Goal: Task Accomplishment & Management: Manage account settings

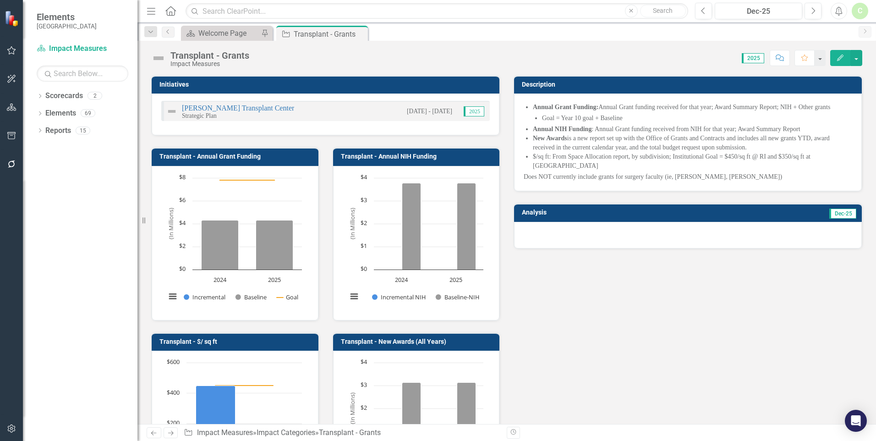
click at [693, 290] on div "Initiatives [PERSON_NAME] Transplant Center Strategic Plan [DATE] - [DATE] 2025…" at bounding box center [506, 285] width 725 height 442
click at [838, 60] on icon "button" at bounding box center [840, 58] width 6 height 6
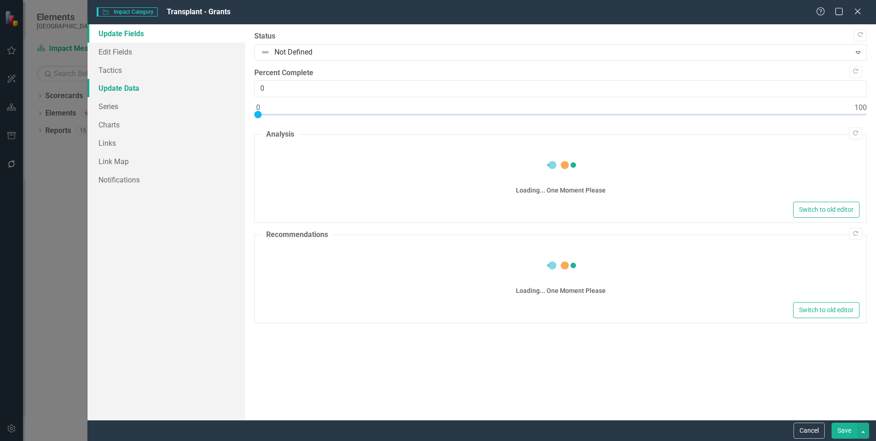
click at [112, 83] on link "Update Data" at bounding box center [167, 88] width 158 height 18
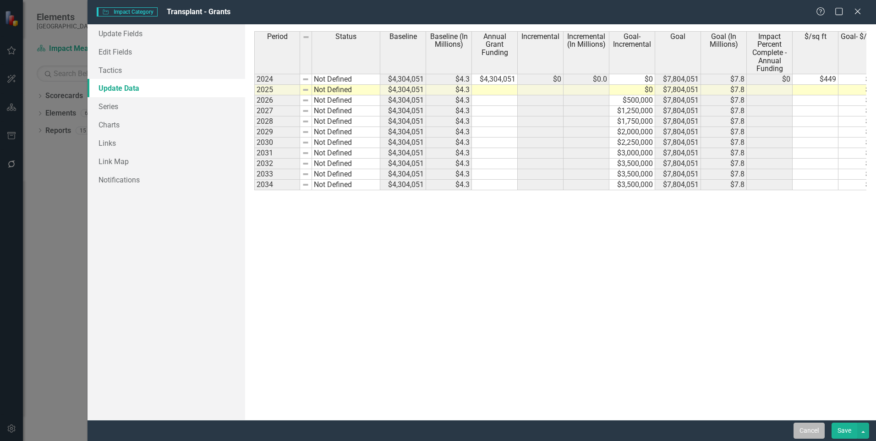
drag, startPoint x: 807, startPoint y: 430, endPoint x: 820, endPoint y: 429, distance: 13.4
click at [807, 430] on button "Cancel" at bounding box center [809, 431] width 31 height 16
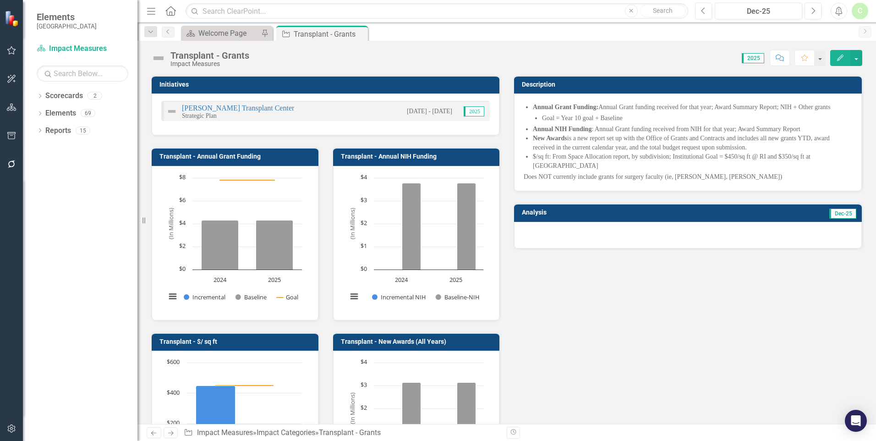
click at [203, 103] on div "JC Walter Transplant Center Strategic Plan 11/1/24 - 11/30/24 2025" at bounding box center [325, 111] width 329 height 20
click at [204, 107] on link "[PERSON_NAME] Transplant Center" at bounding box center [238, 108] width 112 height 8
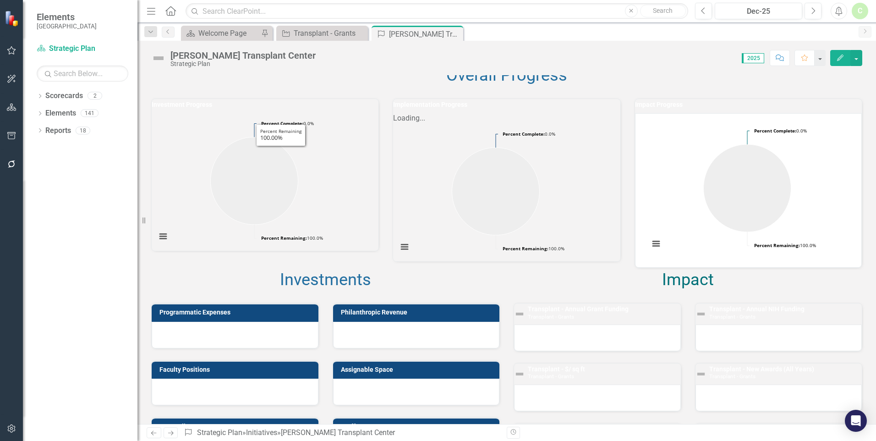
scroll to position [137, 0]
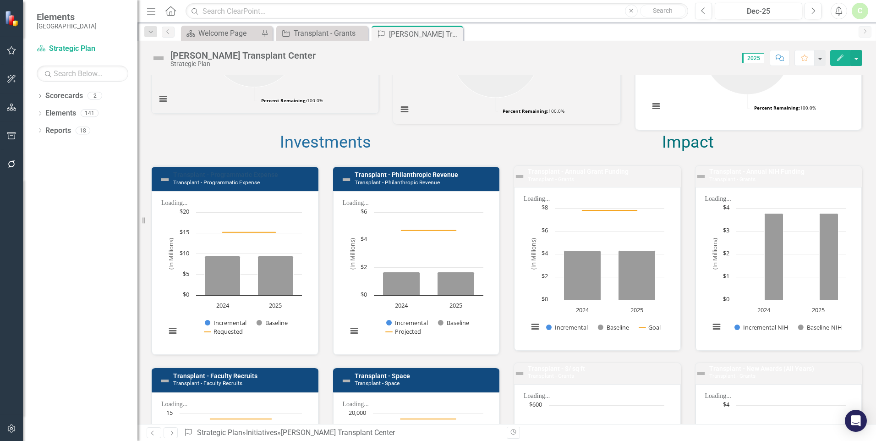
click at [219, 178] on link "Transplant - Programmatic Expense" at bounding box center [225, 174] width 105 height 7
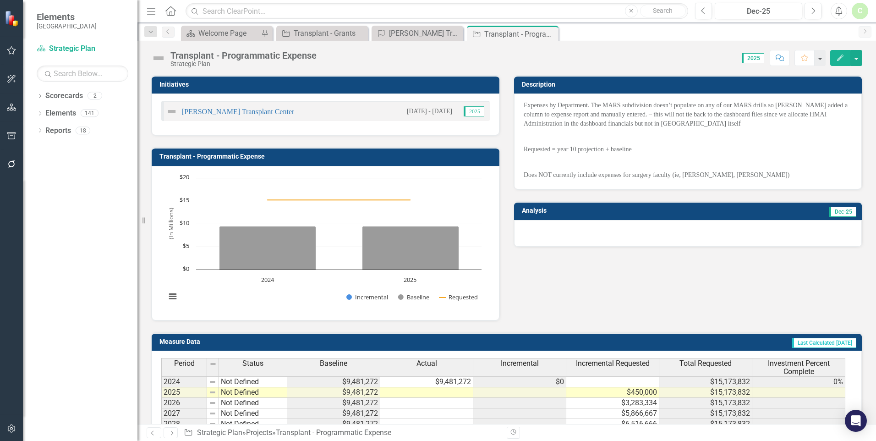
click at [661, 177] on p "Does NOT currently include expenses for surgery faculty (ie, Waterman, Nichols)" at bounding box center [688, 174] width 329 height 11
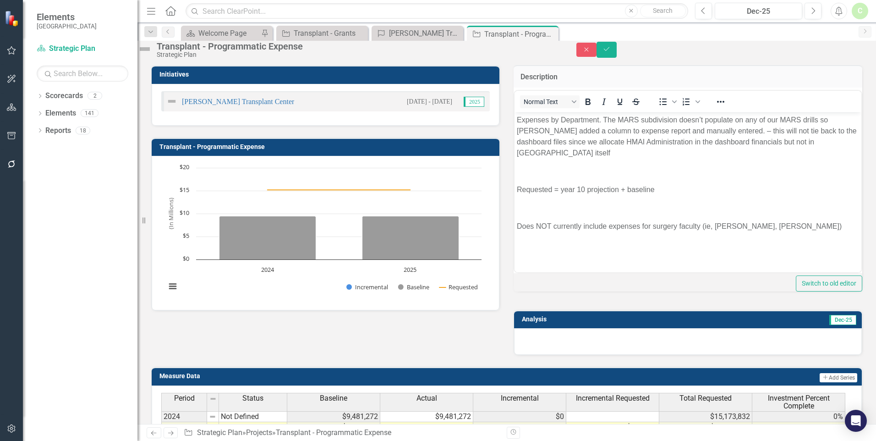
click at [713, 230] on p "Does NOT currently include expenses for surgery faculty (ie, Waterman, Nichols)" at bounding box center [688, 225] width 342 height 11
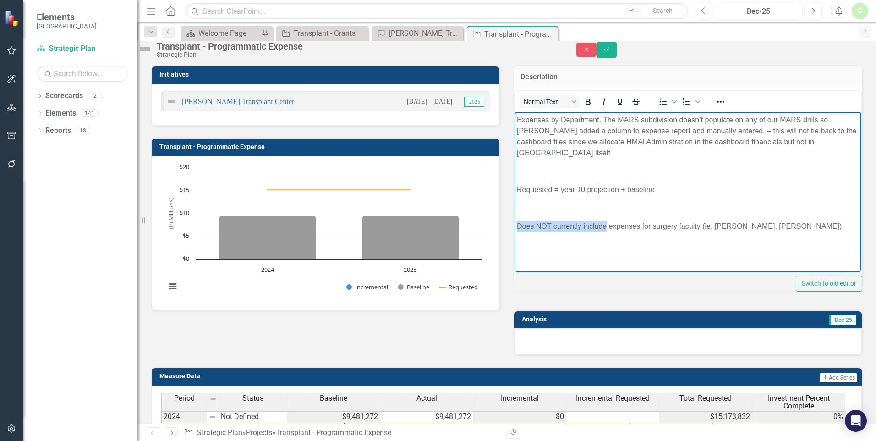
drag, startPoint x: 517, startPoint y: 225, endPoint x: 607, endPoint y: 224, distance: 89.8
click at [607, 224] on p "Does NOT currently include expenses for surgery faculty (ie, Waterman, Nichols)" at bounding box center [688, 225] width 342 height 11
click at [662, 225] on p "Manually added expenses for surgery faculty (ie, Waterman, Nichols)" at bounding box center [688, 225] width 342 height 11
click at [617, 49] on button "Save" at bounding box center [607, 50] width 20 height 16
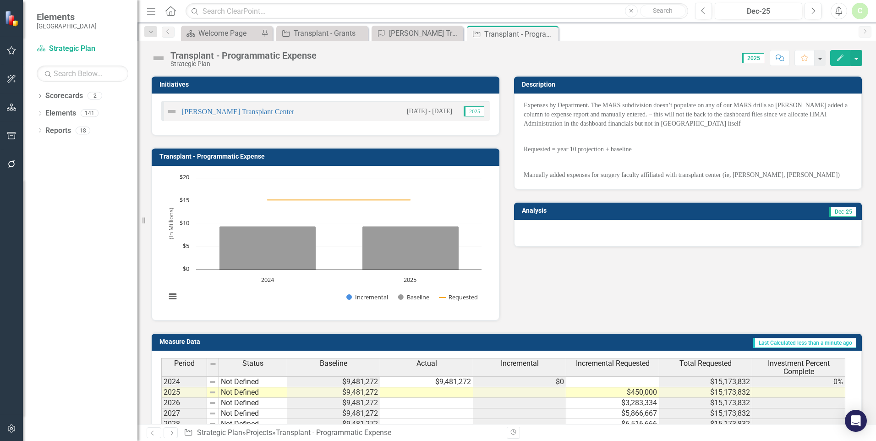
click at [434, 383] on td "$9,481,272" at bounding box center [426, 381] width 93 height 11
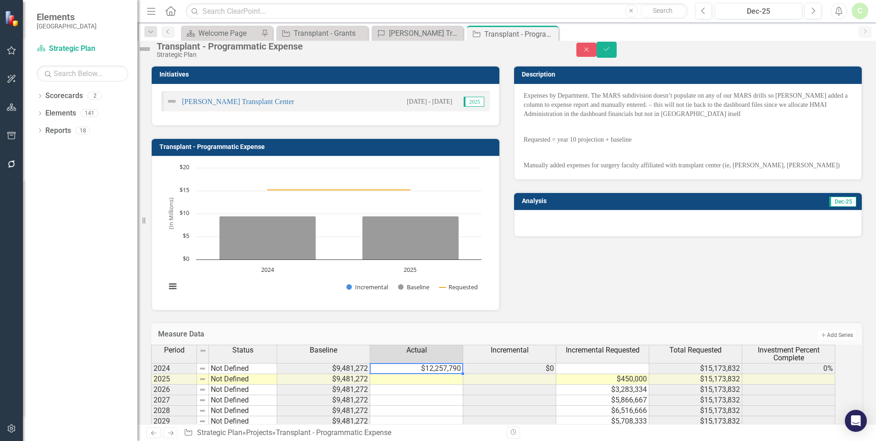
type textarea "12257789.80"
click at [617, 58] on button "Save" at bounding box center [607, 50] width 20 height 16
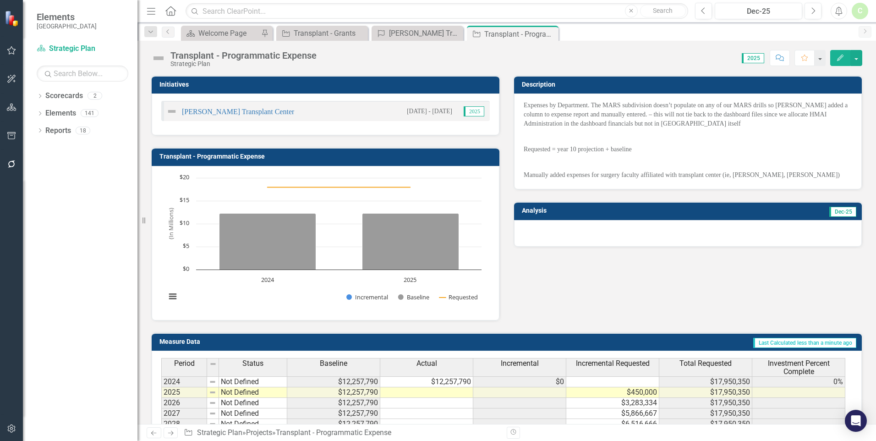
click at [840, 64] on button "Edit" at bounding box center [840, 58] width 20 height 16
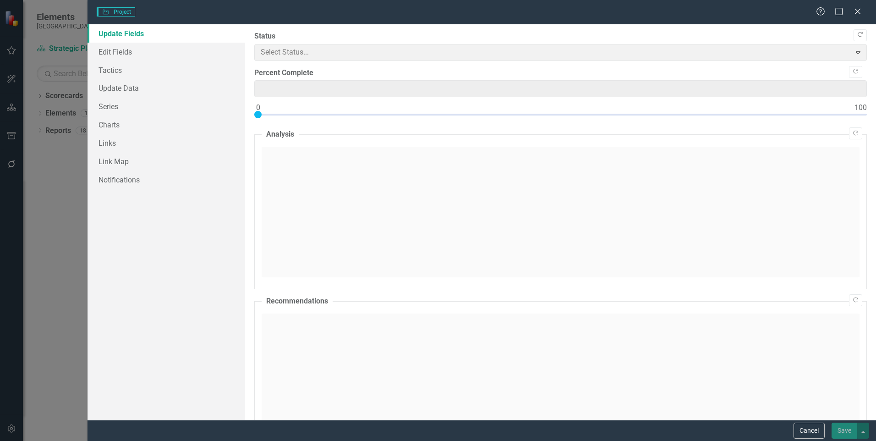
type input "0"
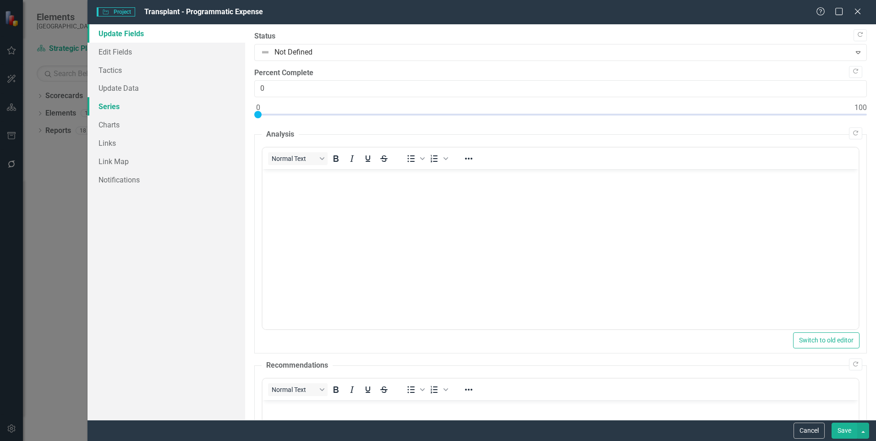
drag, startPoint x: 108, startPoint y: 104, endPoint x: 115, endPoint y: 104, distance: 7.3
click at [108, 104] on link "Series" at bounding box center [167, 106] width 158 height 18
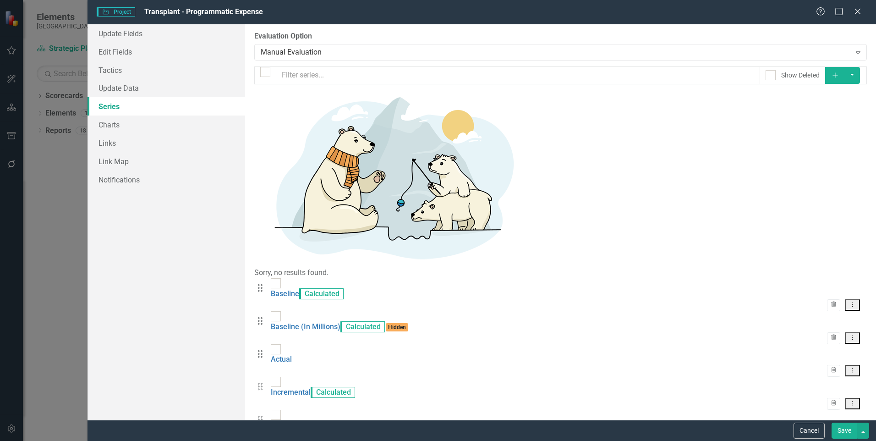
click at [857, 365] on button "Dropdown Menu" at bounding box center [852, 370] width 15 height 11
click at [832, 188] on link "Copy Duplicate Measure Series" at bounding box center [807, 190] width 104 height 17
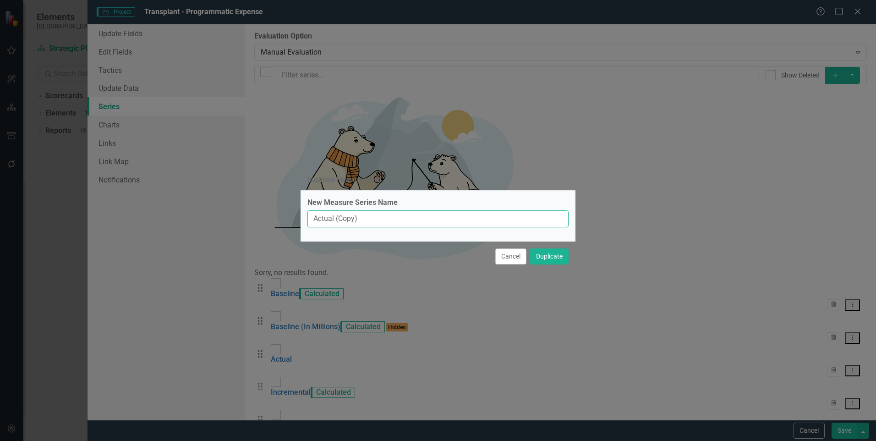
click at [364, 217] on input "Actual (Copy)" at bounding box center [437, 218] width 261 height 17
drag, startPoint x: 364, startPoint y: 217, endPoint x: 335, endPoint y: 220, distance: 29.4
click at [335, 220] on input "Actual (Copy)" at bounding box center [437, 218] width 261 height 17
type input "Actual- Transplant"
click at [532, 252] on button "Duplicate" at bounding box center [549, 256] width 38 height 16
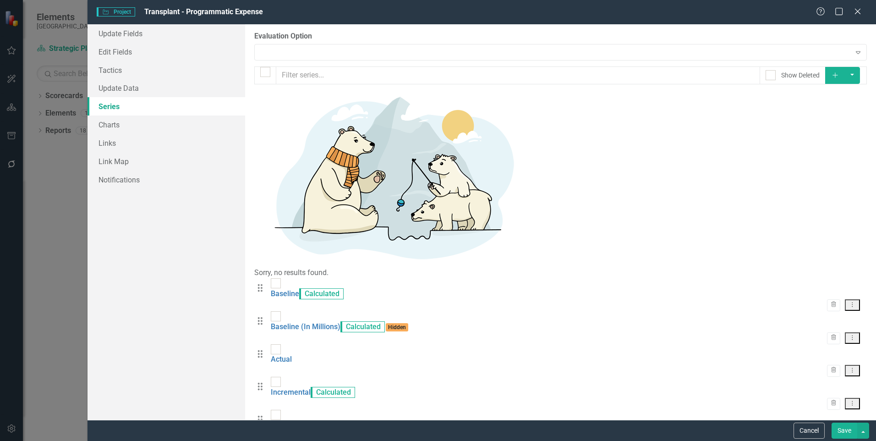
click at [838, 354] on link "Copy Duplicate Measure Series" at bounding box center [807, 357] width 104 height 17
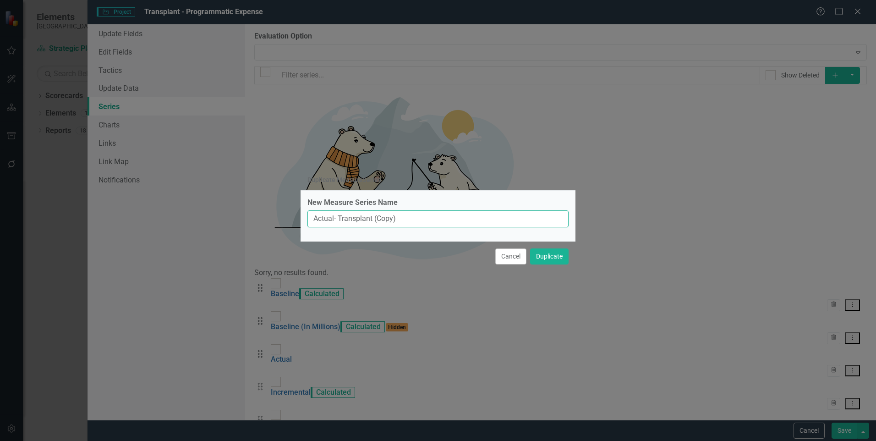
drag, startPoint x: 409, startPoint y: 219, endPoint x: 340, endPoint y: 210, distance: 69.7
click at [340, 210] on div "New Measure Series Name Actual- Transplant (Copy)" at bounding box center [437, 213] width 261 height 30
type input "Actual- Surgery-Transplant"
click at [553, 253] on button "Duplicate" at bounding box center [549, 256] width 38 height 16
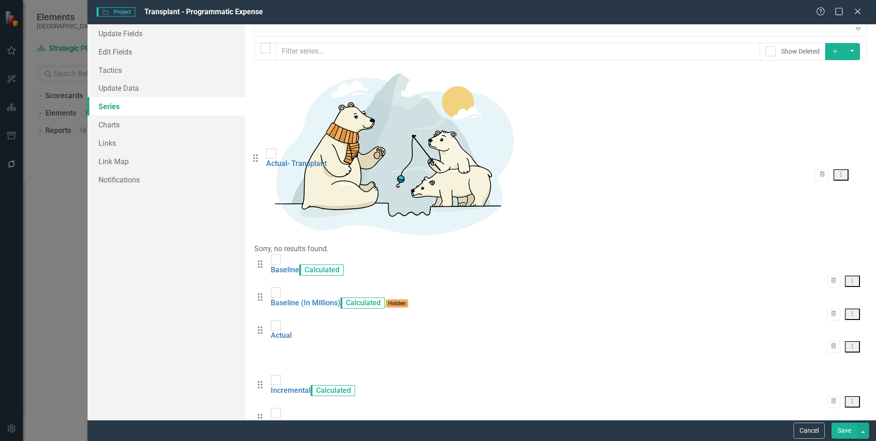
drag, startPoint x: 264, startPoint y: 369, endPoint x: 260, endPoint y: 162, distance: 206.7
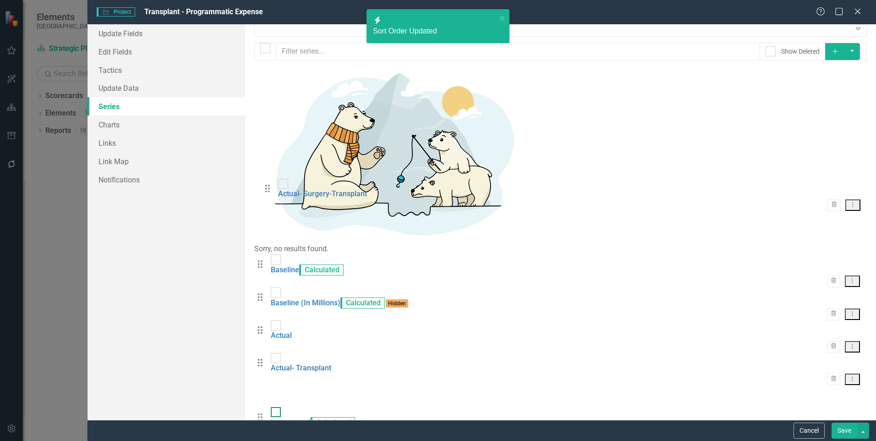
drag, startPoint x: 267, startPoint y: 395, endPoint x: 274, endPoint y: 189, distance: 205.4
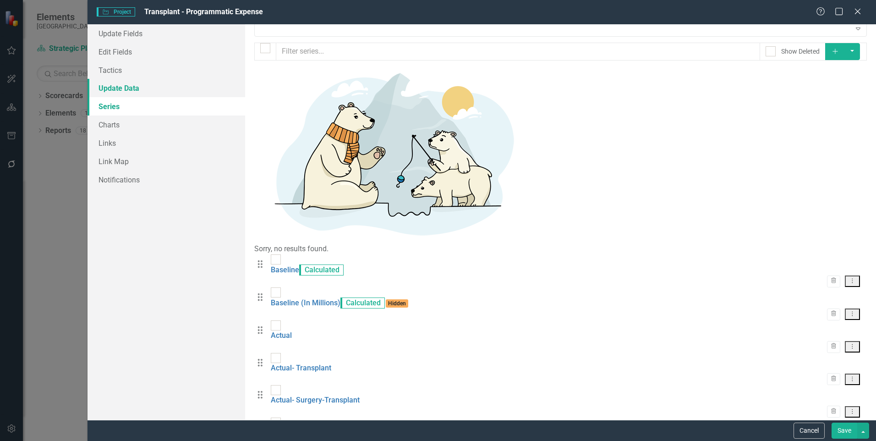
click at [141, 88] on link "Update Data" at bounding box center [167, 88] width 158 height 18
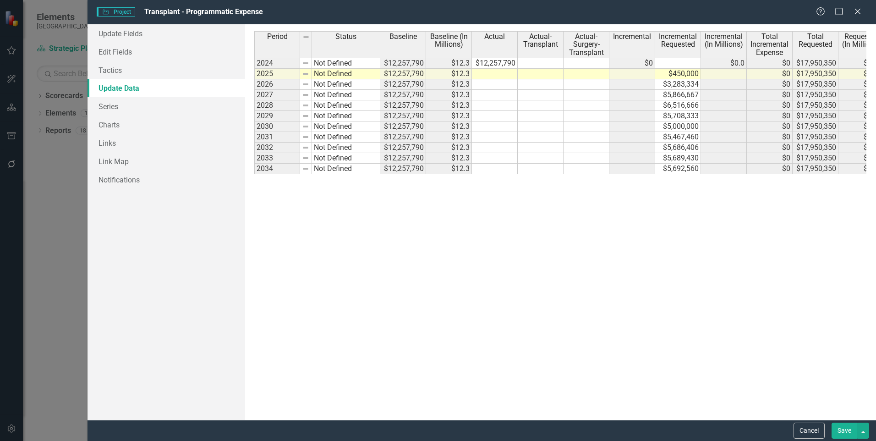
click at [538, 62] on td at bounding box center [541, 63] width 46 height 11
click at [596, 66] on td at bounding box center [587, 63] width 46 height 11
click at [845, 431] on button "Save" at bounding box center [845, 431] width 26 height 16
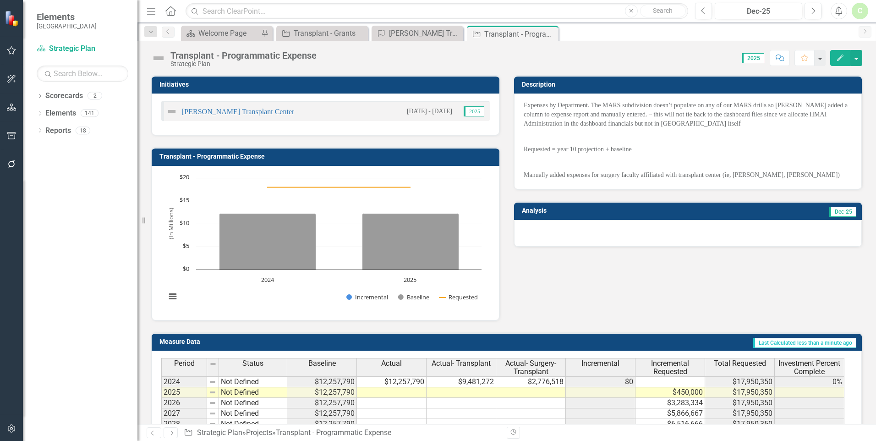
click at [838, 57] on icon "Edit" at bounding box center [840, 58] width 8 height 6
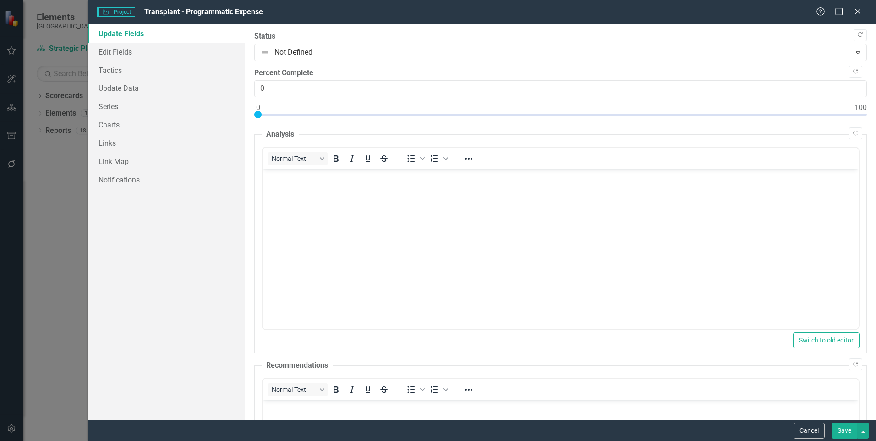
scroll to position [0, 0]
click at [107, 126] on link "Charts" at bounding box center [167, 124] width 158 height 18
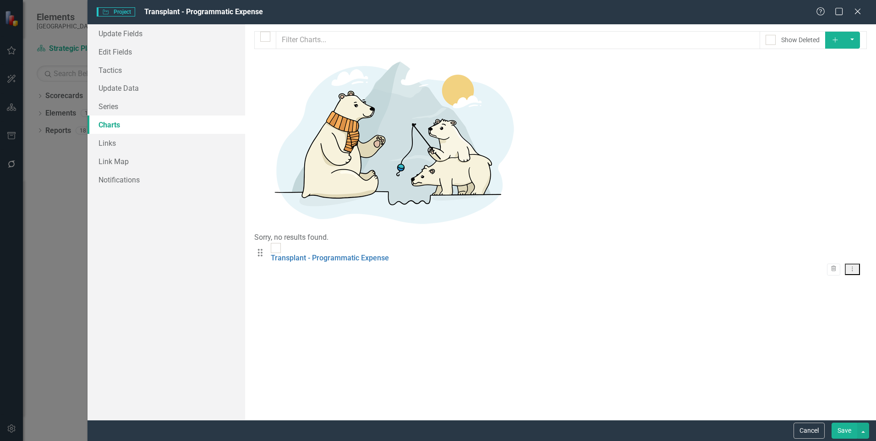
click at [838, 41] on icon "button" at bounding box center [835, 39] width 5 height 5
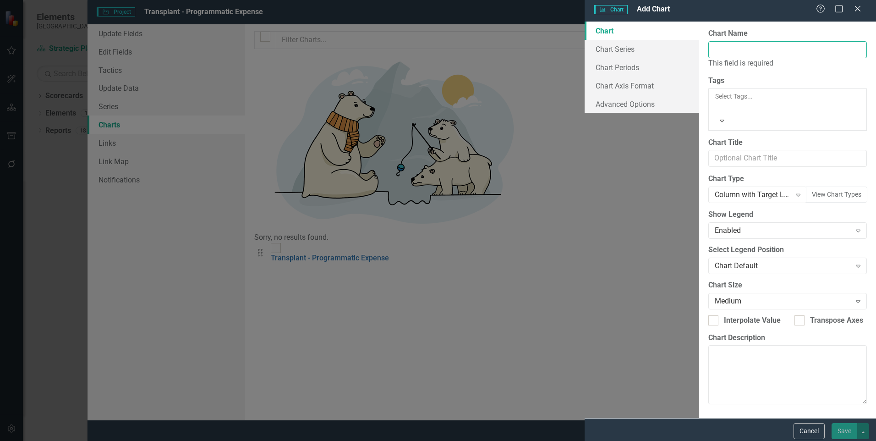
click at [708, 52] on input "Chart Name" at bounding box center [787, 49] width 159 height 17
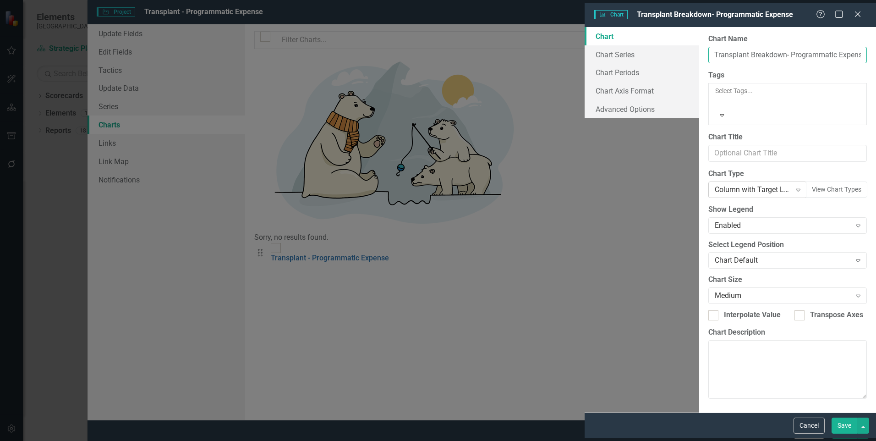
type input "Transplant Breakdown- Programmatic Expense"
click at [715, 184] on div "Column with Target Line" at bounding box center [753, 189] width 76 height 11
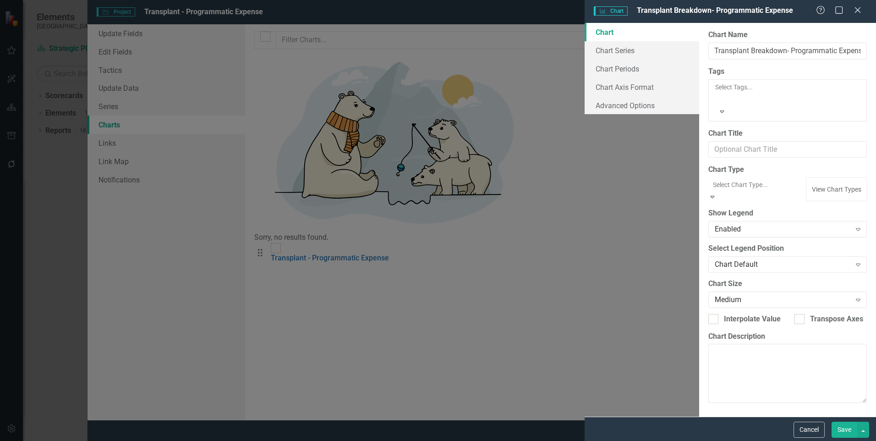
scroll to position [554, 0]
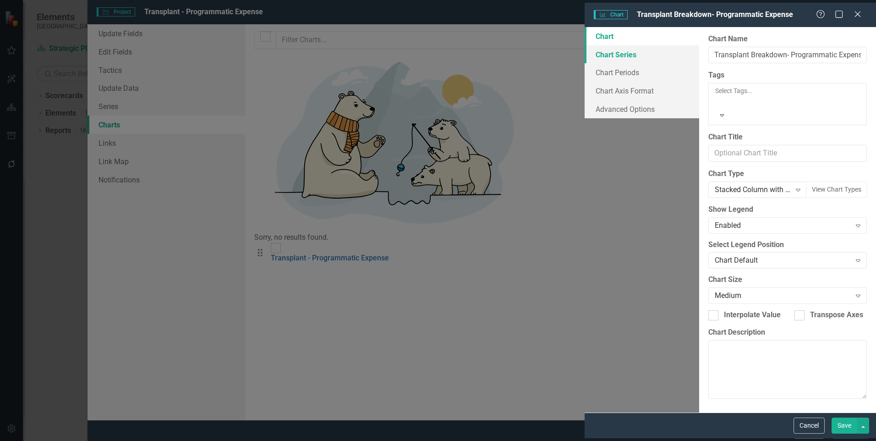
click at [585, 56] on link "Chart Series" at bounding box center [642, 54] width 115 height 18
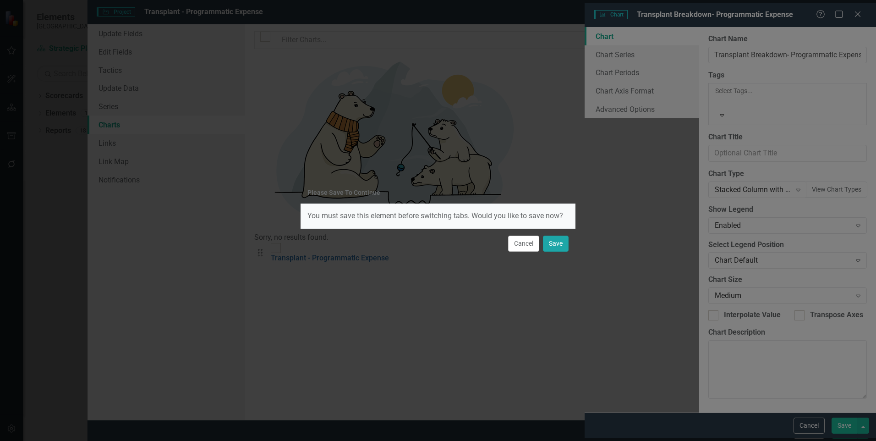
click at [565, 242] on button "Save" at bounding box center [556, 244] width 26 height 16
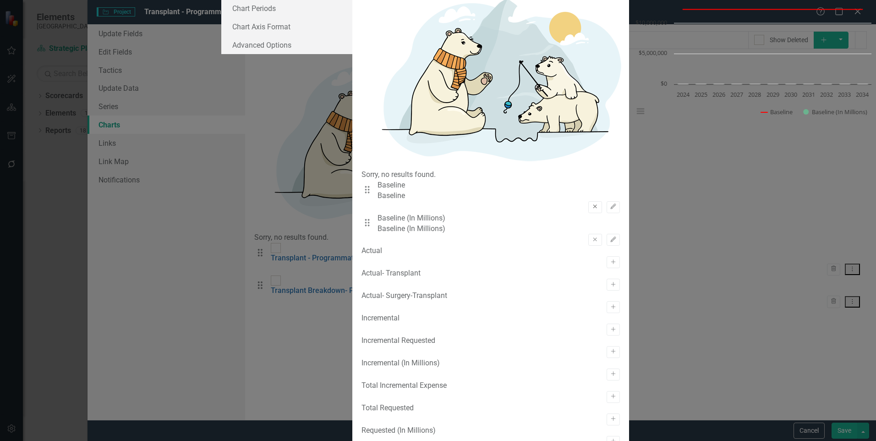
click at [593, 205] on icon "button" at bounding box center [595, 207] width 4 height 4
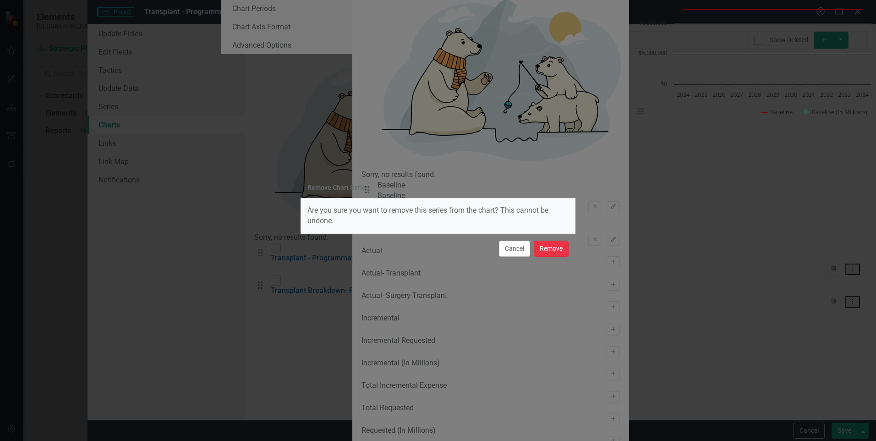
click at [548, 244] on button "Remove" at bounding box center [551, 249] width 35 height 16
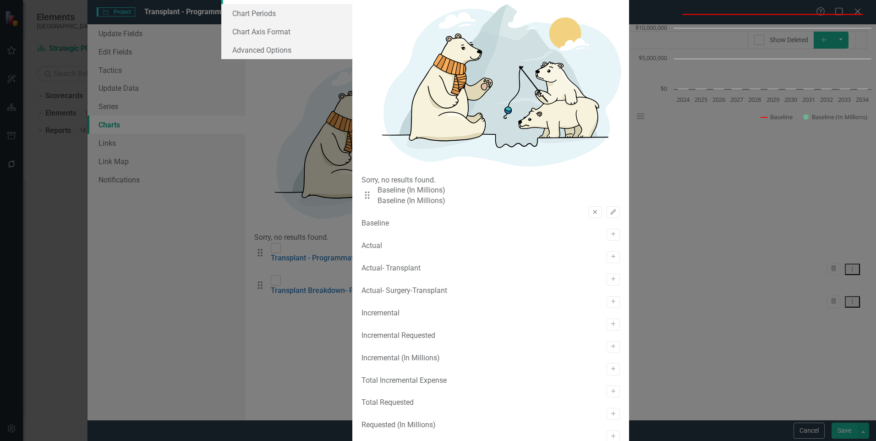
click at [588, 206] on button "Remove" at bounding box center [594, 212] width 13 height 12
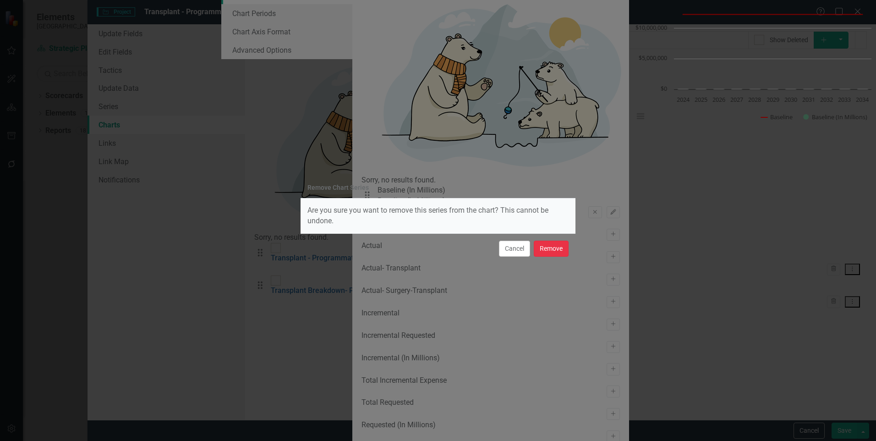
drag, startPoint x: 547, startPoint y: 245, endPoint x: 545, endPoint y: 250, distance: 5.4
click at [546, 249] on button "Remove" at bounding box center [551, 249] width 35 height 16
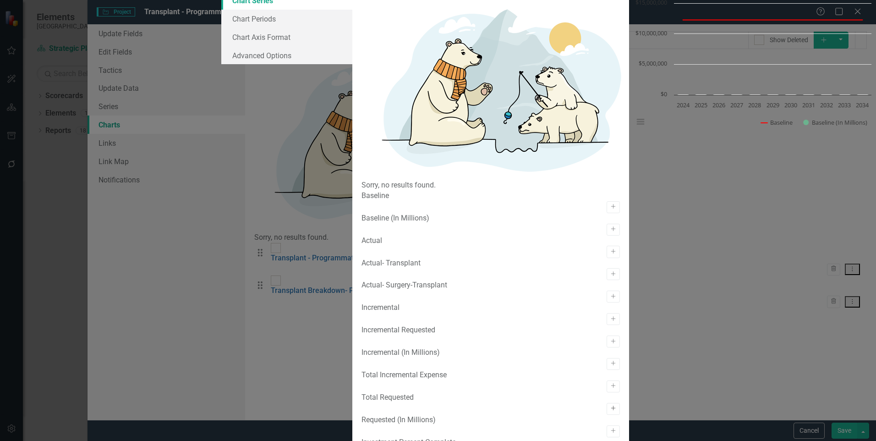
click at [610, 406] on icon "Activate" at bounding box center [613, 408] width 7 height 5
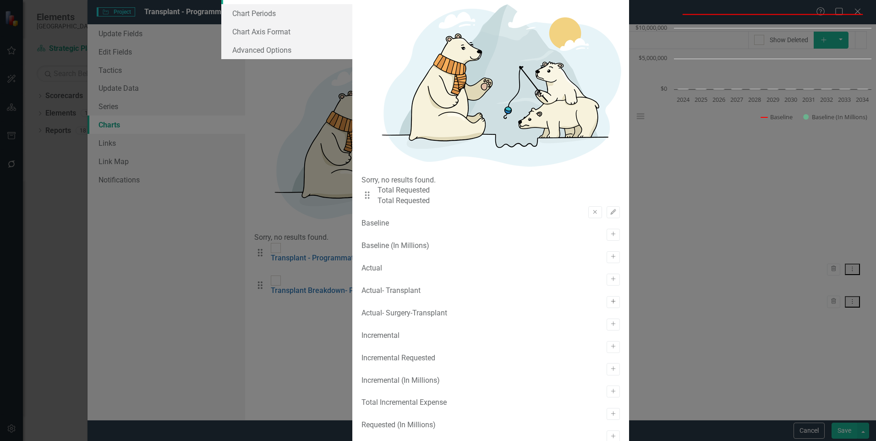
click at [610, 299] on icon "Activate" at bounding box center [613, 301] width 7 height 5
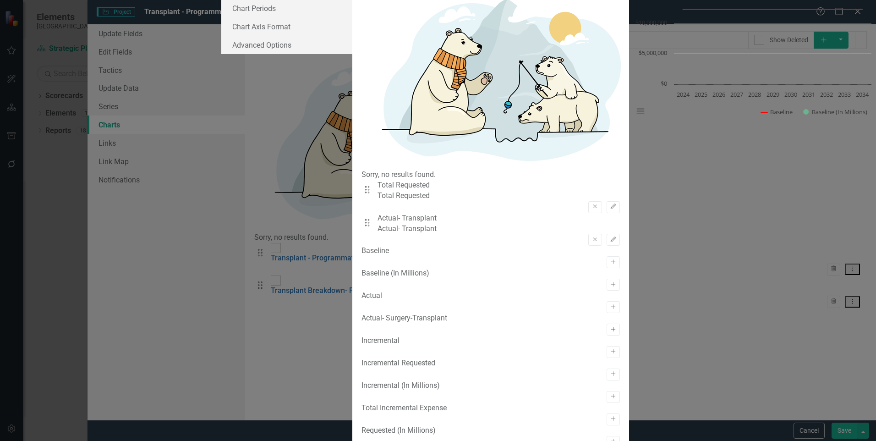
click at [607, 324] on button "Activate" at bounding box center [613, 330] width 13 height 12
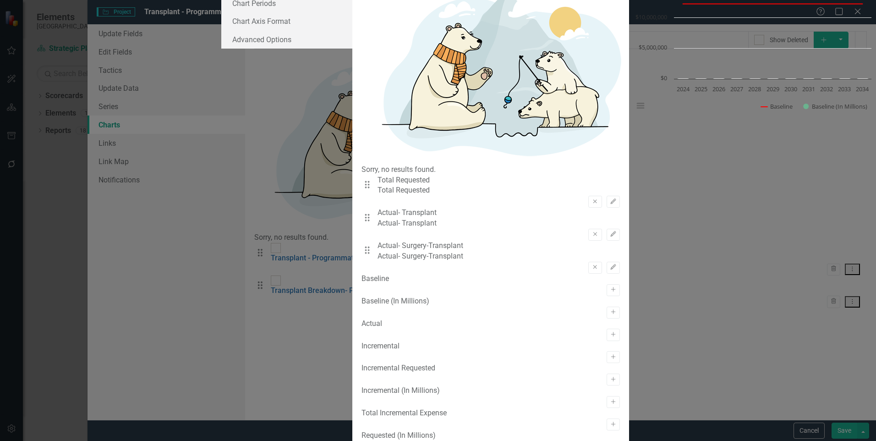
drag, startPoint x: 360, startPoint y: 130, endPoint x: 366, endPoint y: 91, distance: 39.9
click at [366, 175] on div "Drag Total Requested Total Requested Remove Edit Drag Actual- Transplant Actual…" at bounding box center [491, 224] width 258 height 99
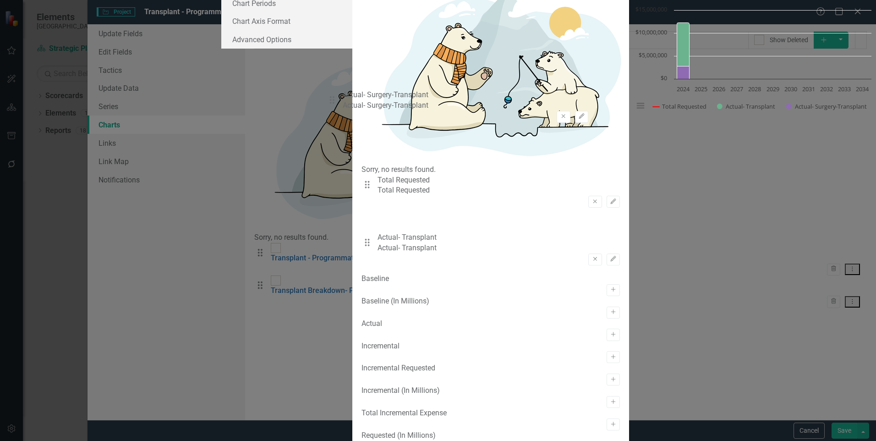
drag, startPoint x: 332, startPoint y: 132, endPoint x: 334, endPoint y: 96, distance: 35.8
click at [362, 175] on div "Drag Total Requested Total Requested Remove Edit Drag Actual- Transplant Actual…" at bounding box center [491, 224] width 258 height 99
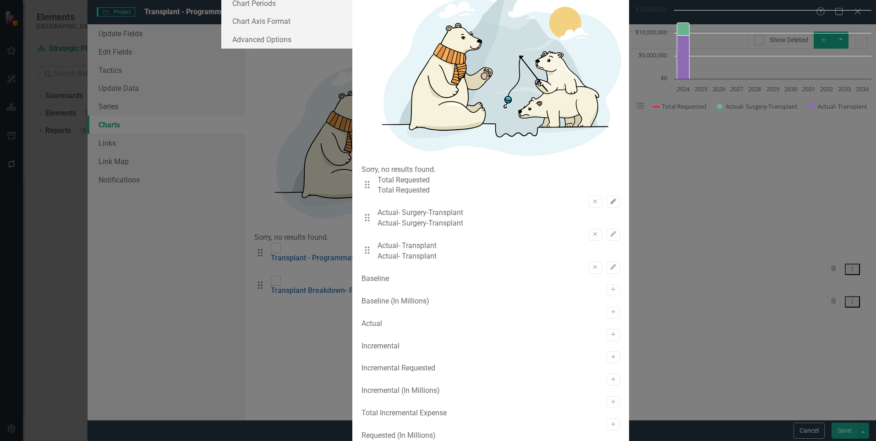
click at [610, 199] on icon "Edit" at bounding box center [613, 201] width 7 height 5
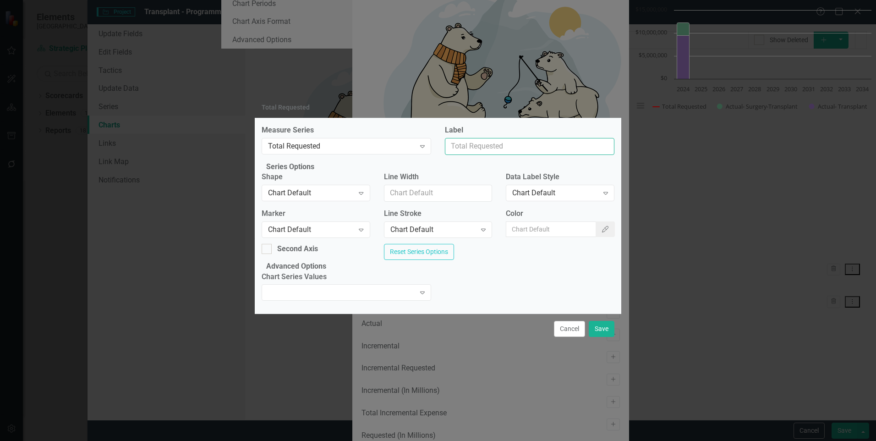
click at [501, 138] on input "Label" at bounding box center [530, 146] width 170 height 17
type input "Requested"
click at [598, 221] on button "Color Picker" at bounding box center [605, 229] width 19 height 16
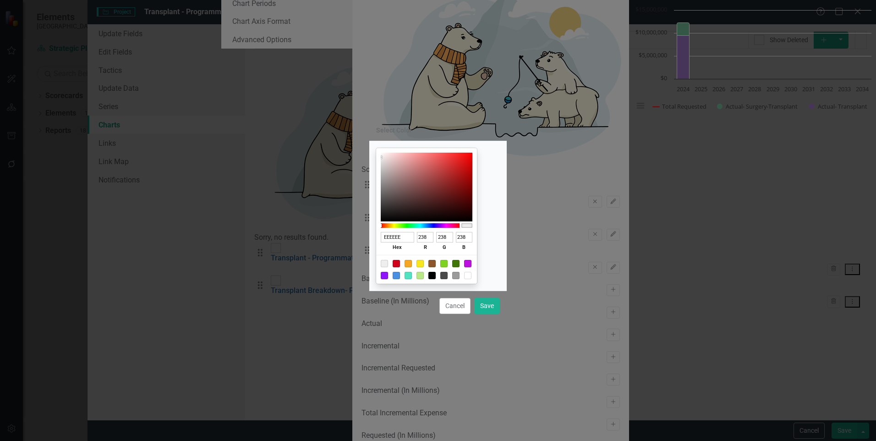
click at [412, 267] on div at bounding box center [408, 263] width 7 height 7
type input "F5A623"
type input "245"
type input "166"
type input "35"
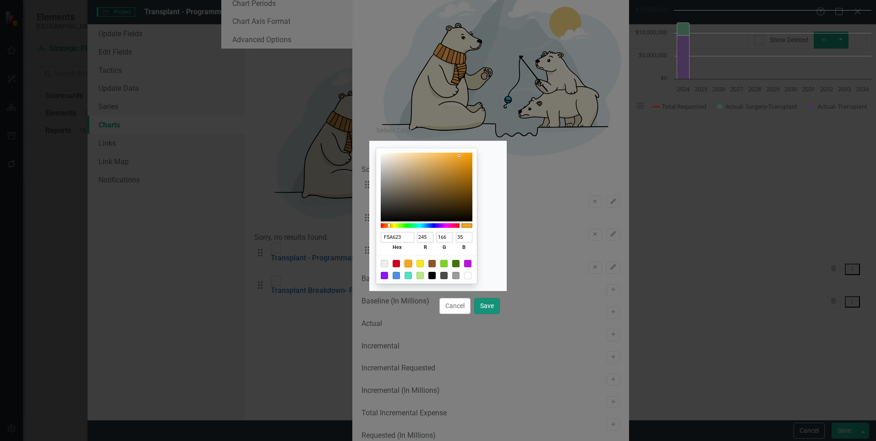
click at [482, 304] on button "Save" at bounding box center [487, 306] width 26 height 16
type input "#f5a623"
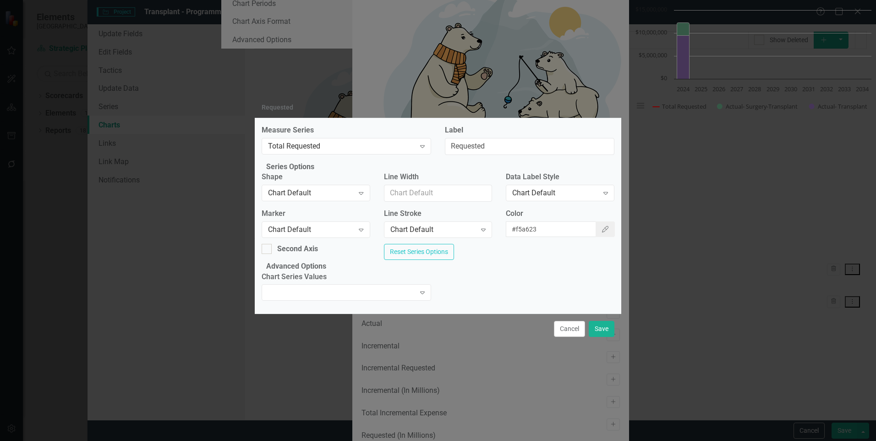
click at [592, 337] on div "Cancel Save" at bounding box center [438, 328] width 367 height 30
click at [596, 337] on button "Save" at bounding box center [602, 329] width 26 height 16
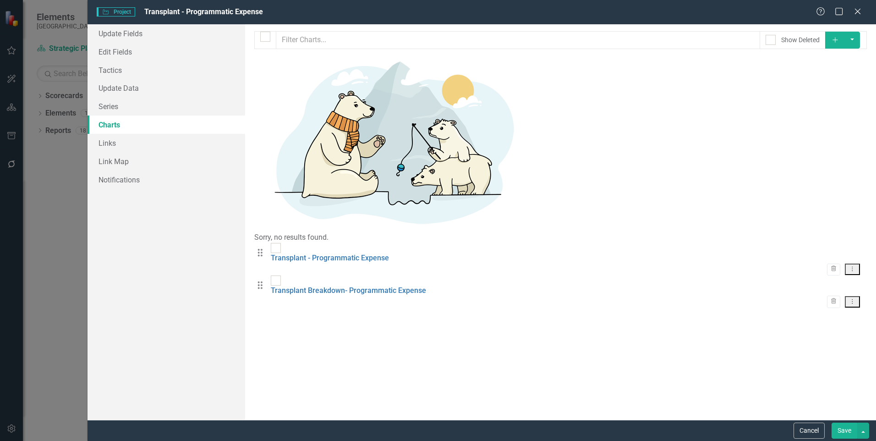
click at [850, 427] on button "Save" at bounding box center [845, 431] width 26 height 16
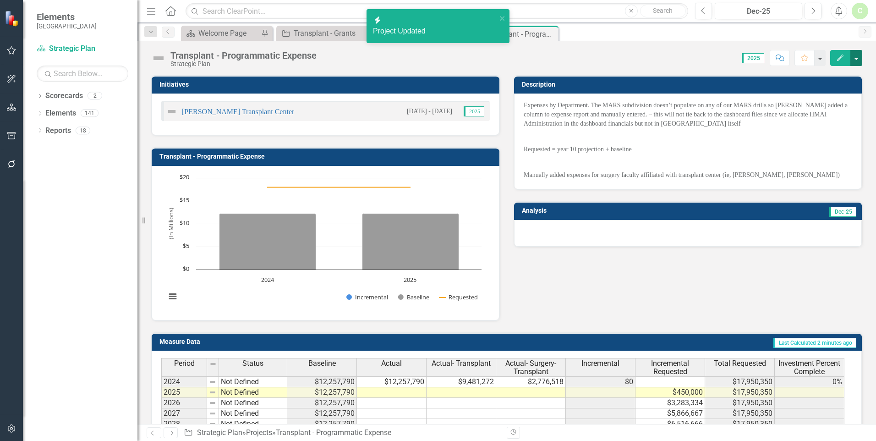
click at [862, 58] on button "button" at bounding box center [857, 58] width 12 height 16
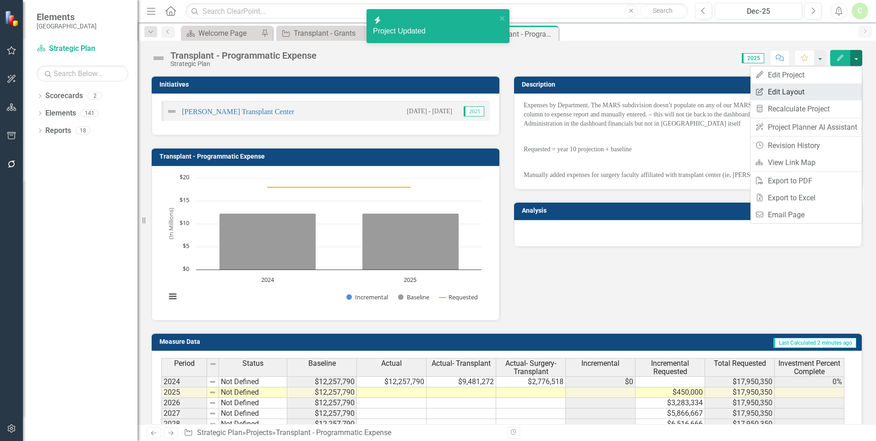
click at [850, 97] on link "Edit Report Edit Layout" at bounding box center [806, 91] width 111 height 17
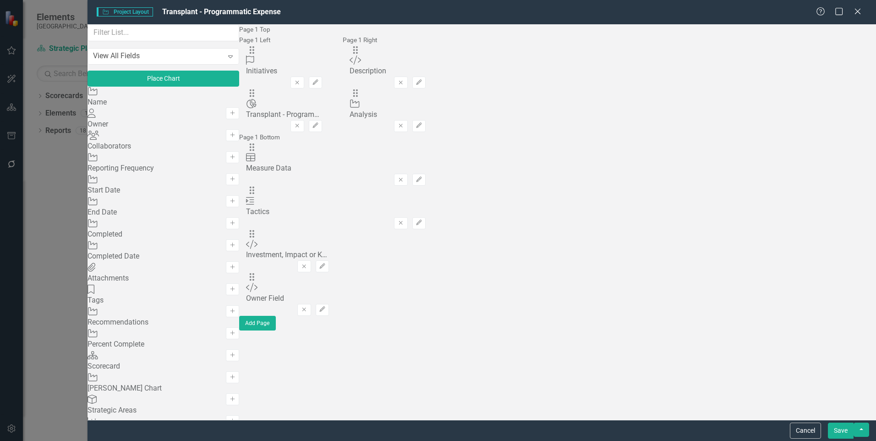
scroll to position [687, 0]
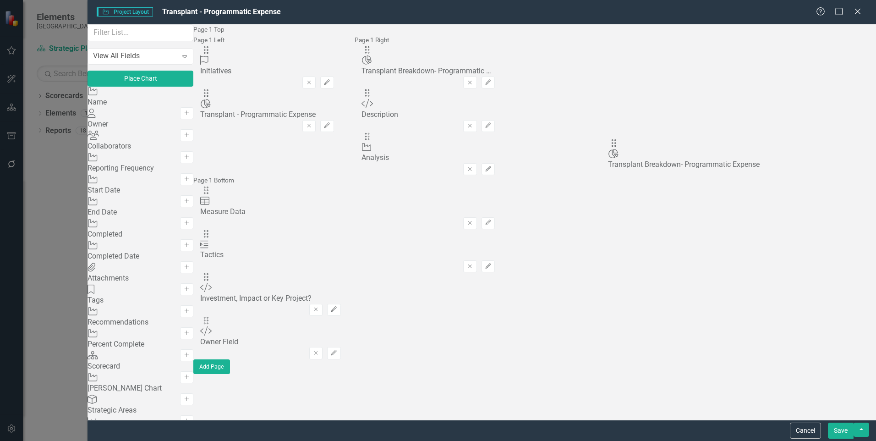
drag, startPoint x: 315, startPoint y: 60, endPoint x: 627, endPoint y: 149, distance: 324.5
click at [835, 426] on button "Save" at bounding box center [841, 431] width 26 height 16
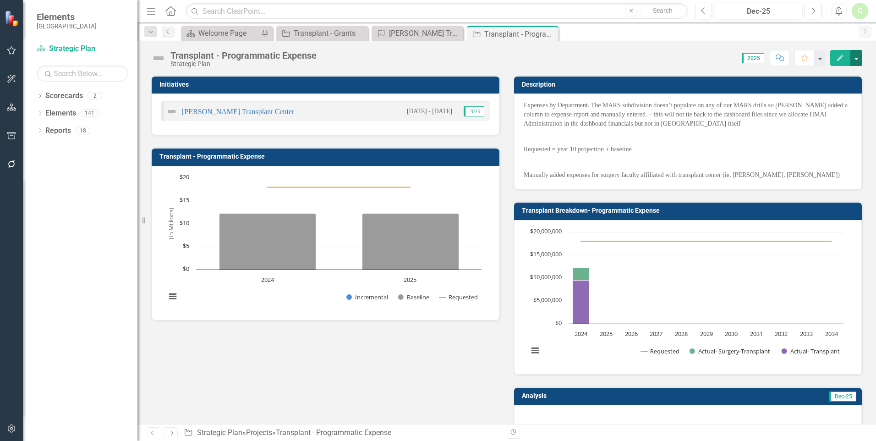
click at [855, 60] on button "button" at bounding box center [857, 58] width 12 height 16
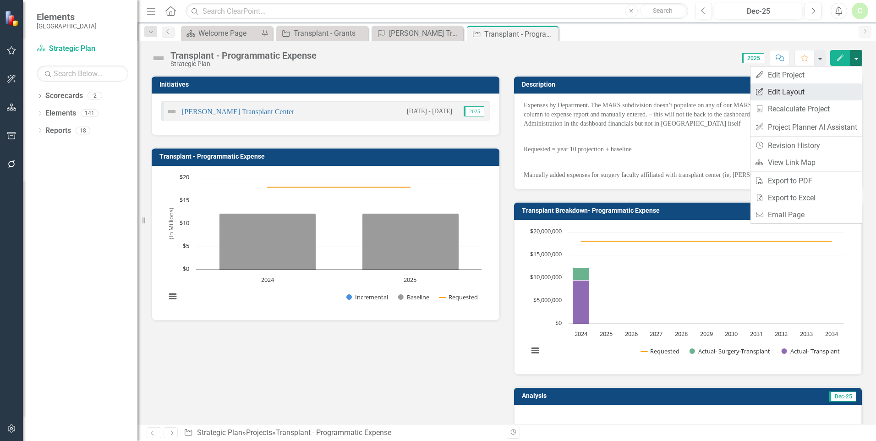
click at [807, 86] on link "Edit Report Edit Layout" at bounding box center [806, 91] width 111 height 17
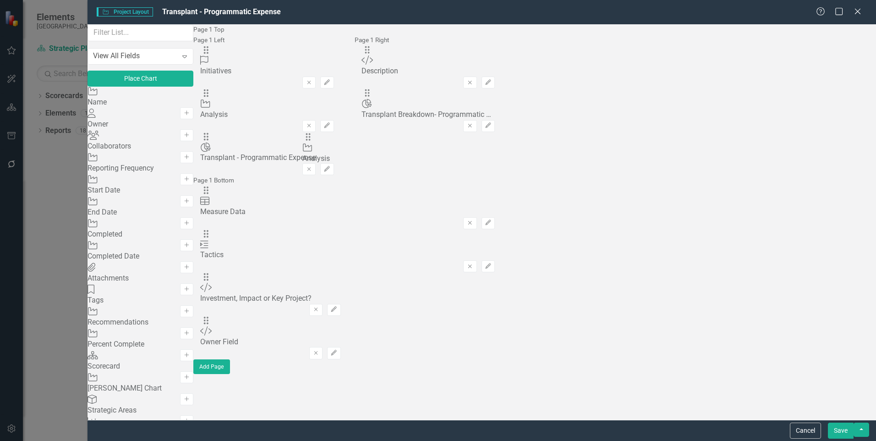
drag, startPoint x: 604, startPoint y: 173, endPoint x: 319, endPoint y: 144, distance: 286.5
click at [839, 429] on button "Save" at bounding box center [841, 431] width 26 height 16
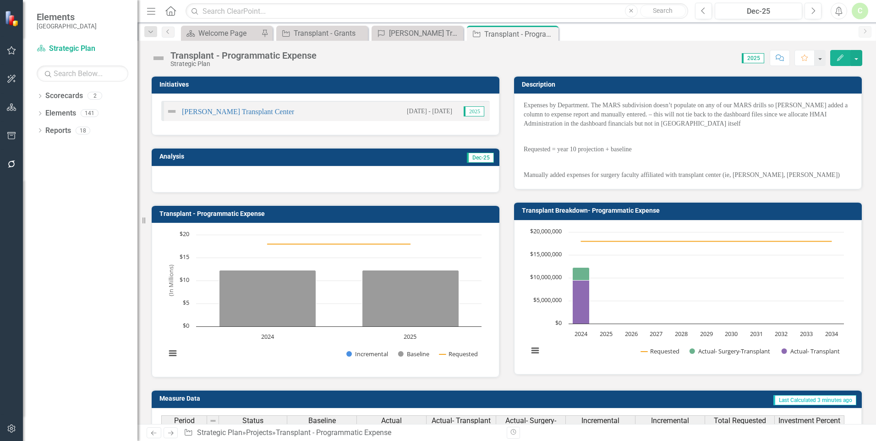
click at [840, 61] on button "Edit" at bounding box center [840, 58] width 20 height 16
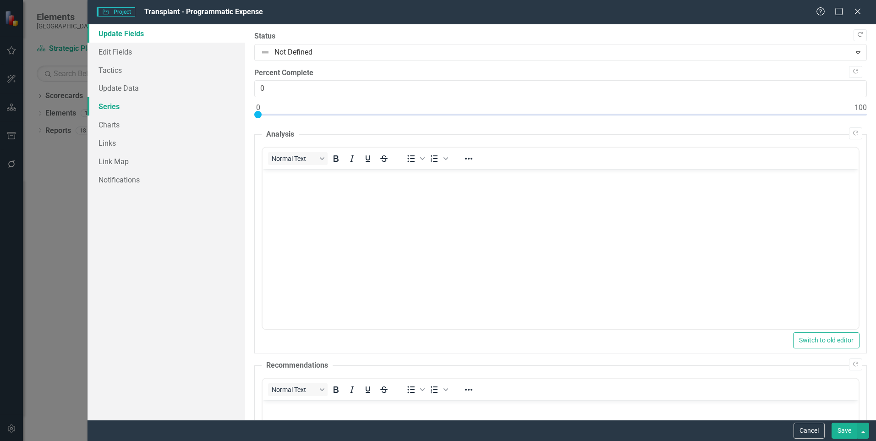
scroll to position [0, 0]
click at [107, 108] on link "Series" at bounding box center [167, 106] width 158 height 18
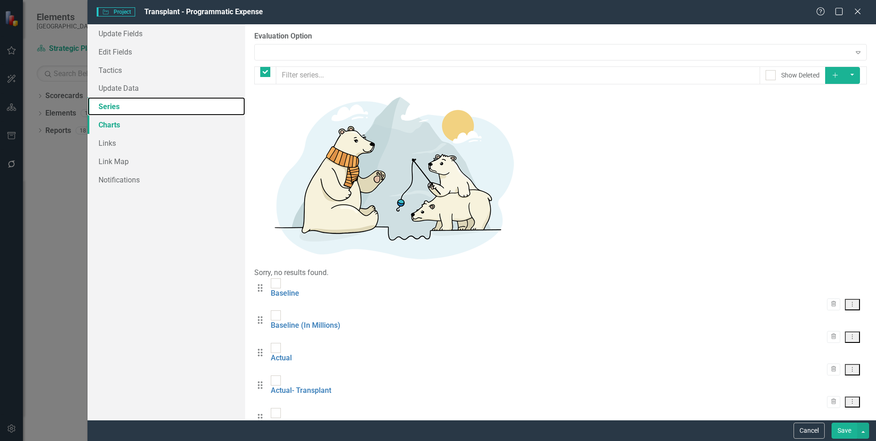
checkbox input "false"
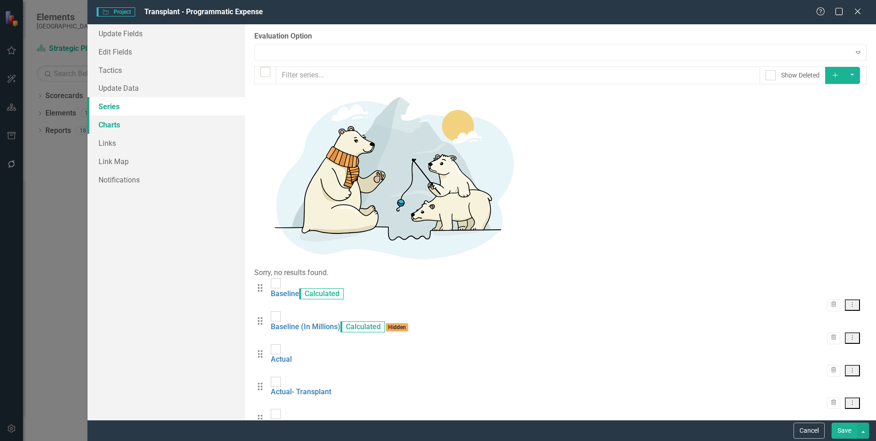
click at [104, 122] on link "Charts" at bounding box center [167, 124] width 158 height 18
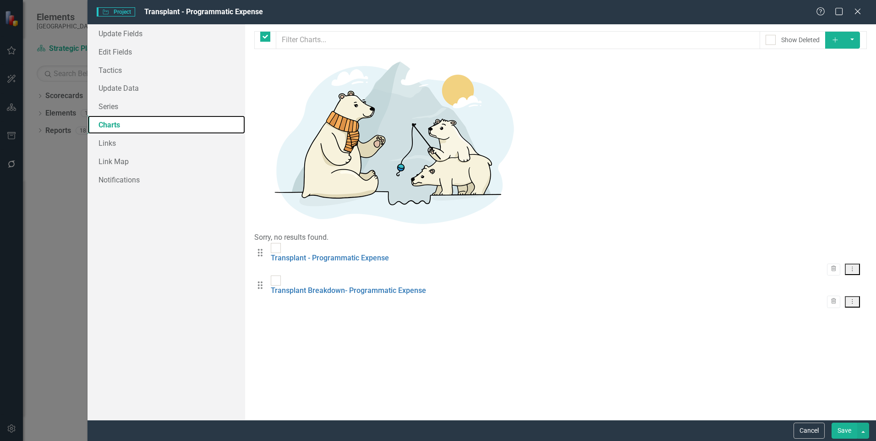
checkbox input "false"
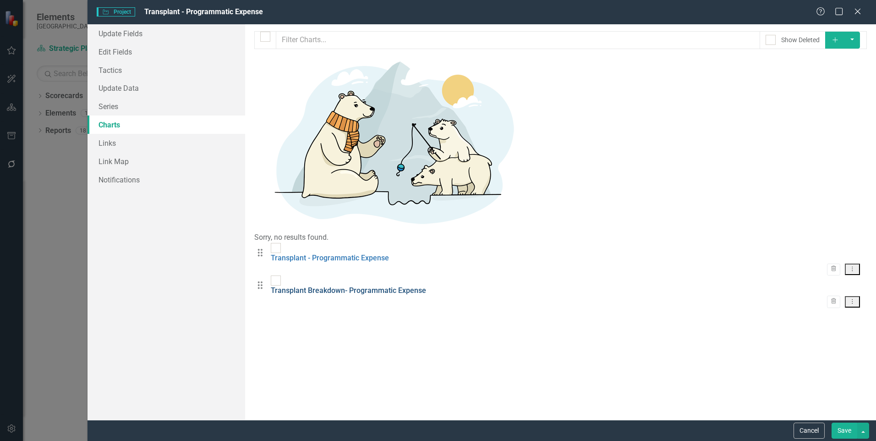
click at [318, 286] on link "Transplant Breakdown- Programmatic Expense" at bounding box center [348, 290] width 155 height 9
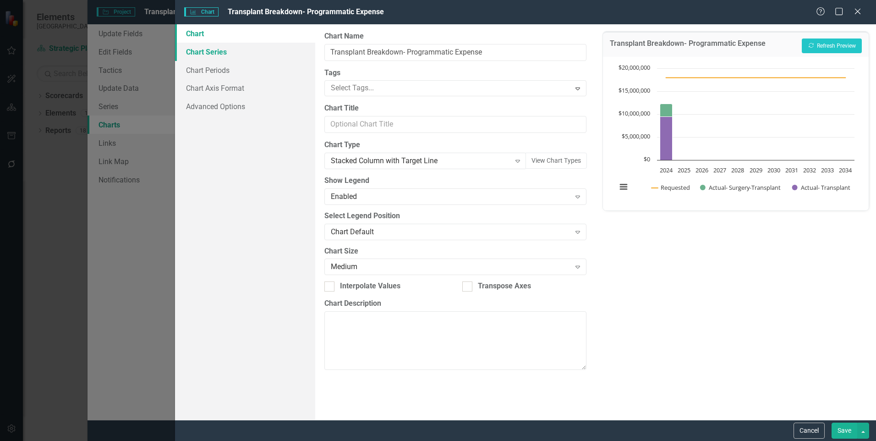
click at [214, 53] on link "Chart Series" at bounding box center [245, 52] width 140 height 18
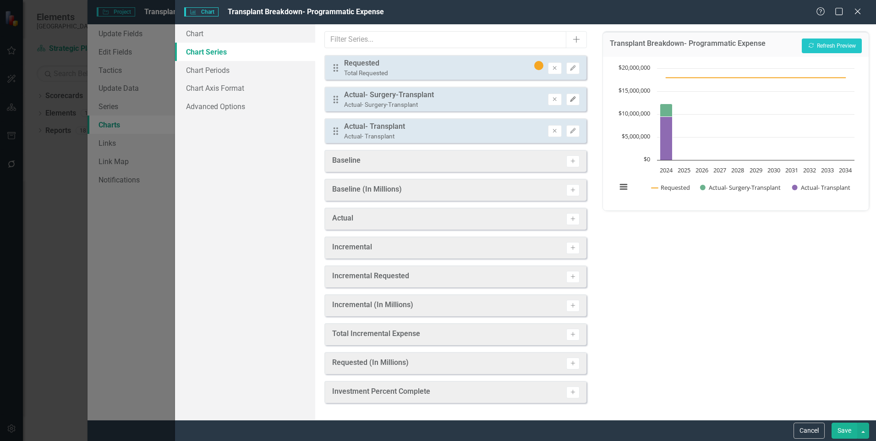
click at [577, 101] on button "Edit" at bounding box center [572, 99] width 13 height 12
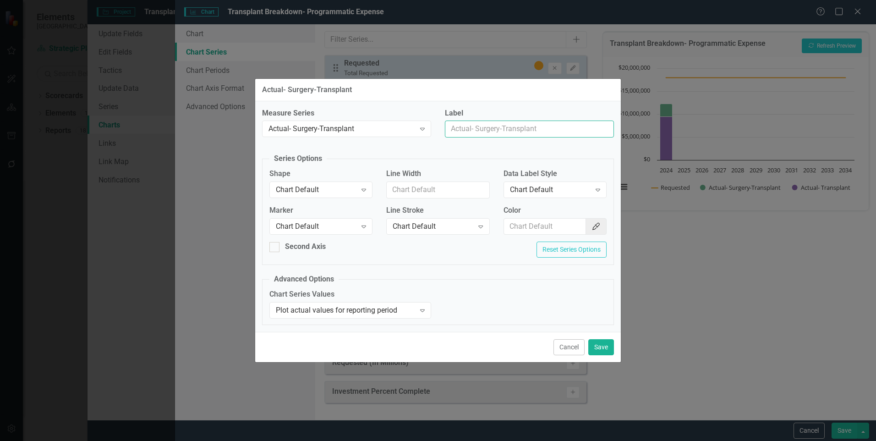
click at [482, 123] on input "Label" at bounding box center [529, 129] width 169 height 17
type input "Surgery-Transplant"
click at [597, 344] on button "Save" at bounding box center [601, 347] width 26 height 16
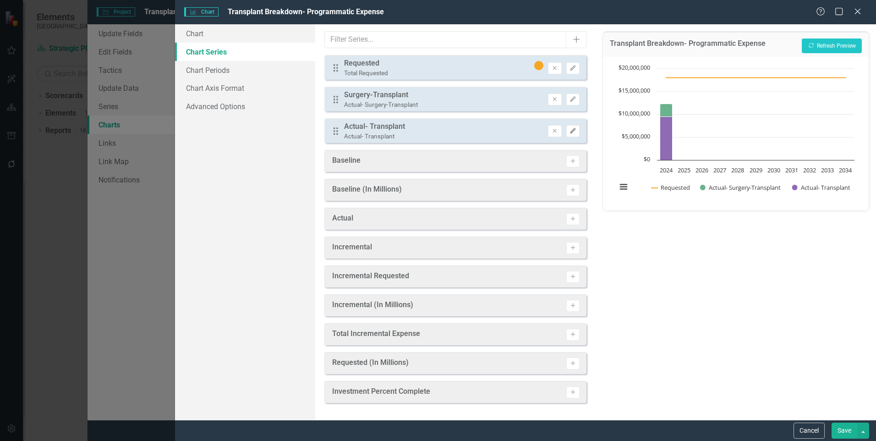
click at [575, 134] on button "Edit" at bounding box center [572, 131] width 13 height 12
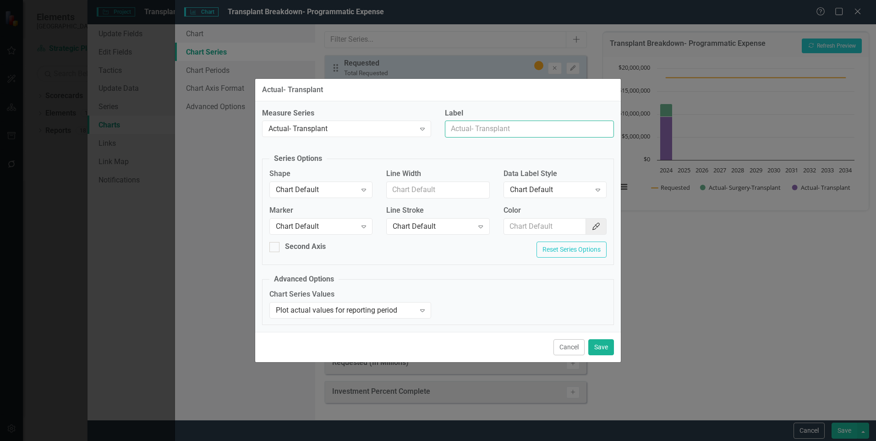
click at [513, 133] on input "Label" at bounding box center [529, 129] width 169 height 17
type input "Transplant"
click at [601, 345] on button "Save" at bounding box center [601, 347] width 26 height 16
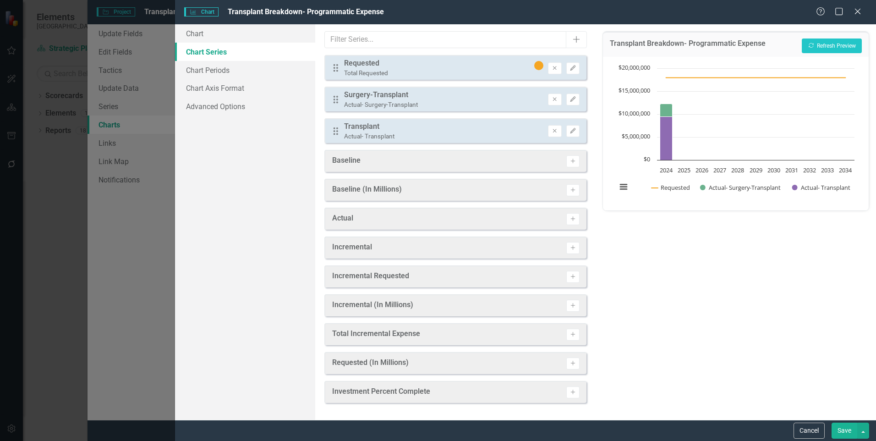
click at [834, 424] on button "Save" at bounding box center [845, 431] width 26 height 16
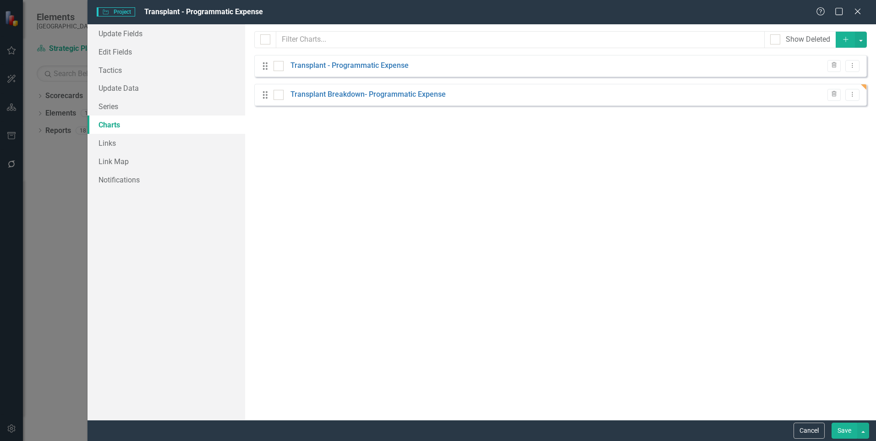
click at [840, 428] on button "Save" at bounding box center [845, 431] width 26 height 16
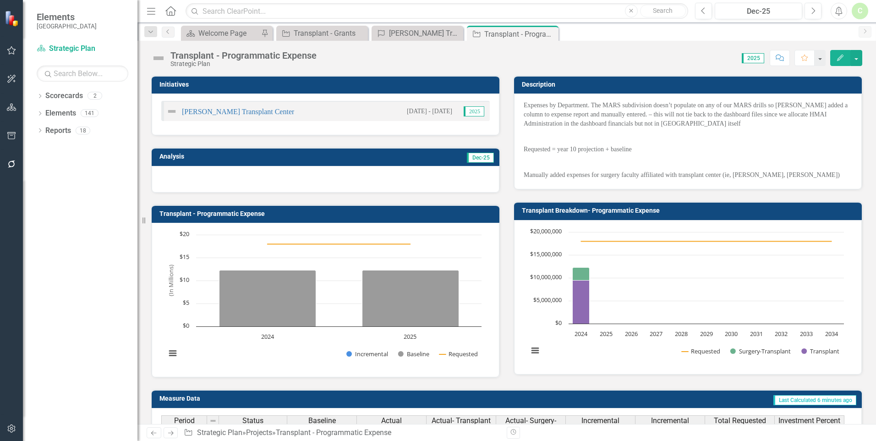
click at [557, 138] on p at bounding box center [688, 136] width 329 height 13
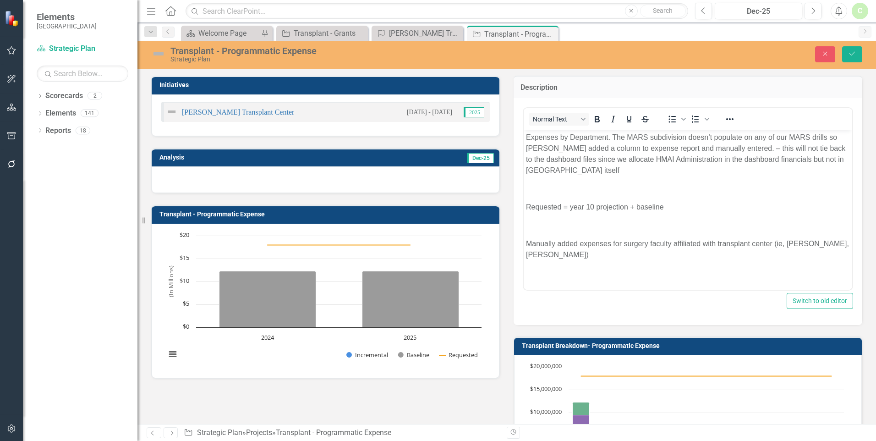
click at [538, 188] on p "Rich Text Area. Press ALT-0 for help." at bounding box center [688, 188] width 324 height 11
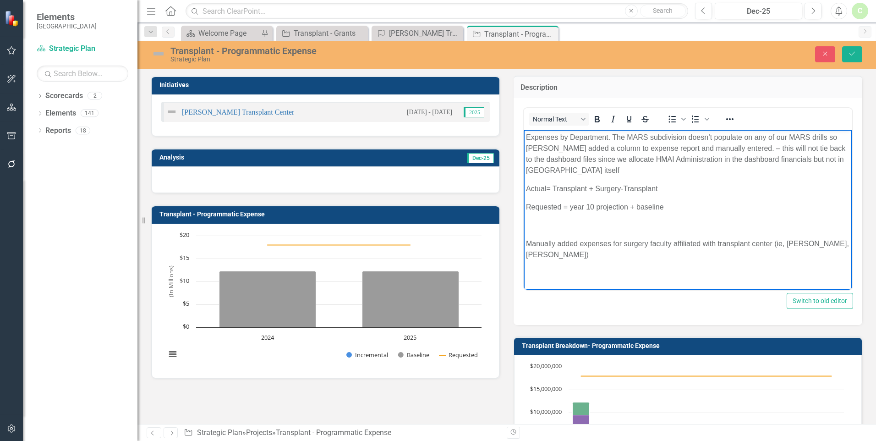
click at [541, 185] on p "Actual= Transplant + Surgery-Transplant" at bounding box center [688, 188] width 324 height 11
click at [547, 177] on body "Expenses by Department. The MARS subdivision doesn’t populate on any of our MAR…" at bounding box center [688, 199] width 329 height 140
click at [527, 188] on p "Actual= Transplant + Surgery-Transplant" at bounding box center [688, 188] width 324 height 11
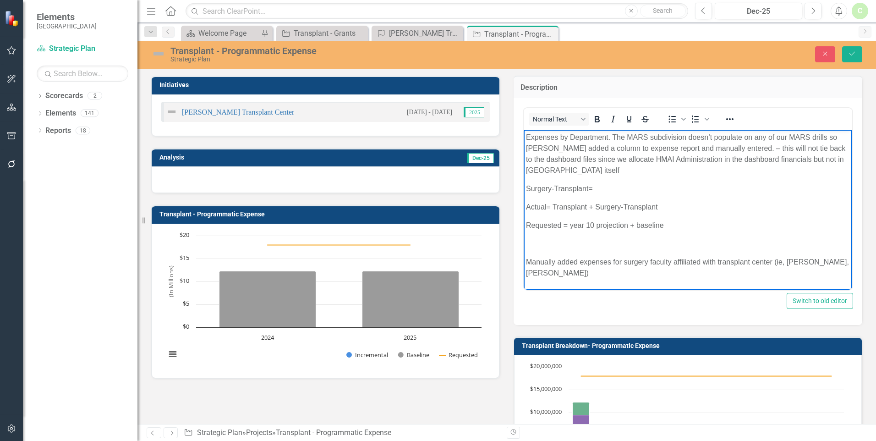
click at [597, 205] on p "Actual= Transplant + Surgery-Transplant" at bounding box center [688, 206] width 324 height 11
click at [663, 202] on p "Actual= Transplant + "Surgery-Transplant" at bounding box center [688, 206] width 324 height 11
click at [554, 203] on p "Actual= Transplant + "Surgery-Transplant"" at bounding box center [688, 206] width 324 height 11
click at [528, 191] on p "Surgery-Transplant=" at bounding box center [688, 188] width 324 height 11
click at [528, 190] on p "Surgery-Transplant=" at bounding box center [688, 188] width 324 height 11
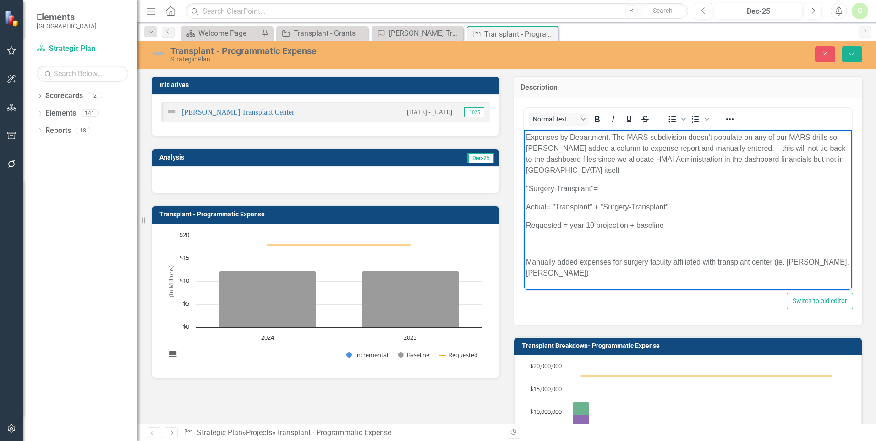
click at [637, 269] on p "Manually added expenses for surgery faculty affiliated with transplant center (…" at bounding box center [688, 267] width 324 height 22
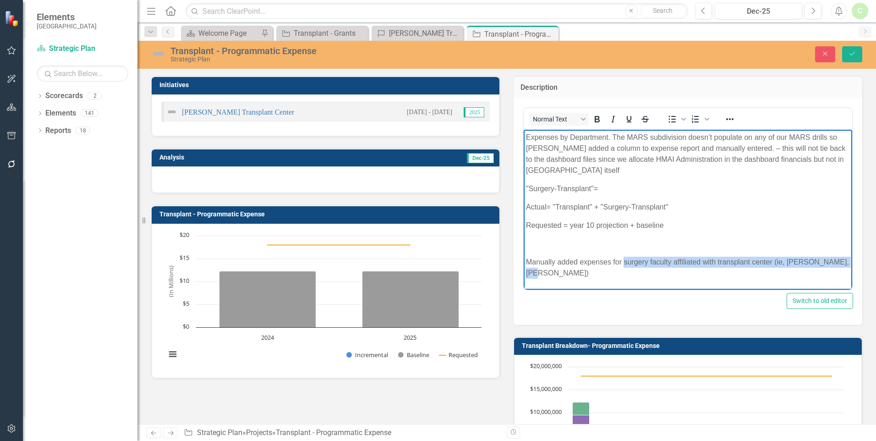
drag, startPoint x: 624, startPoint y: 261, endPoint x: 626, endPoint y: 271, distance: 9.7
click at [626, 271] on p "Manually added expenses for surgery faculty affiliated with transplant center (…" at bounding box center [688, 267] width 324 height 22
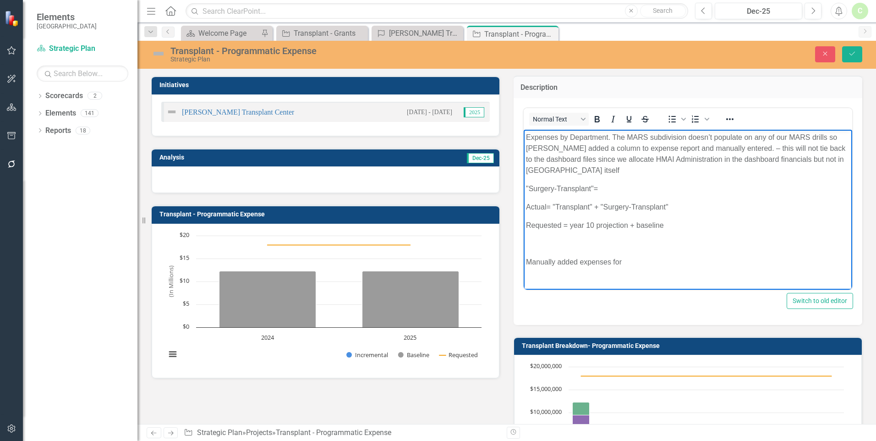
click at [626, 188] on p ""Surgery-Transplant"=" at bounding box center [688, 188] width 324 height 11
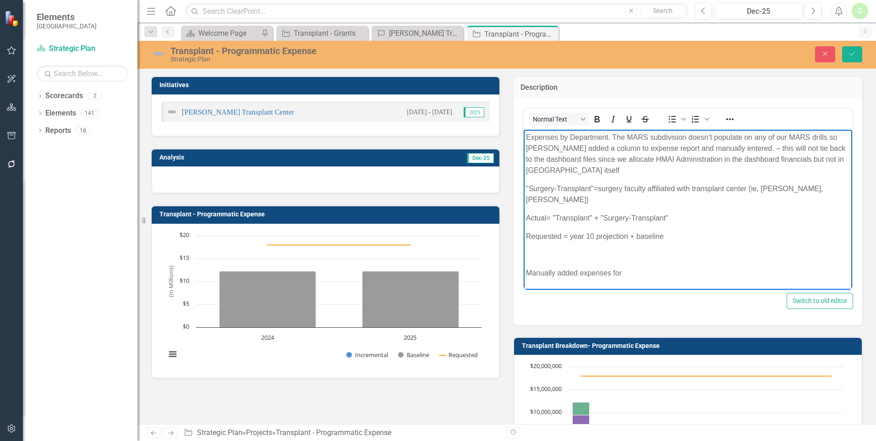
drag, startPoint x: 645, startPoint y: 265, endPoint x: 525, endPoint y: 265, distance: 119.6
click at [525, 265] on body "Expenses by Department. The MARS subdivision doesn’t populate on any of our MAR…" at bounding box center [688, 208] width 329 height 159
click at [675, 185] on p ""Surgery-Transplant"=surgery faculty affiliated with transplant center (ie, Wat…" at bounding box center [688, 194] width 324 height 22
click at [560, 199] on p ""Surgery-Transplant"=surgery faculty affiliated in Scholars with transplant cen…" at bounding box center [688, 194] width 324 height 22
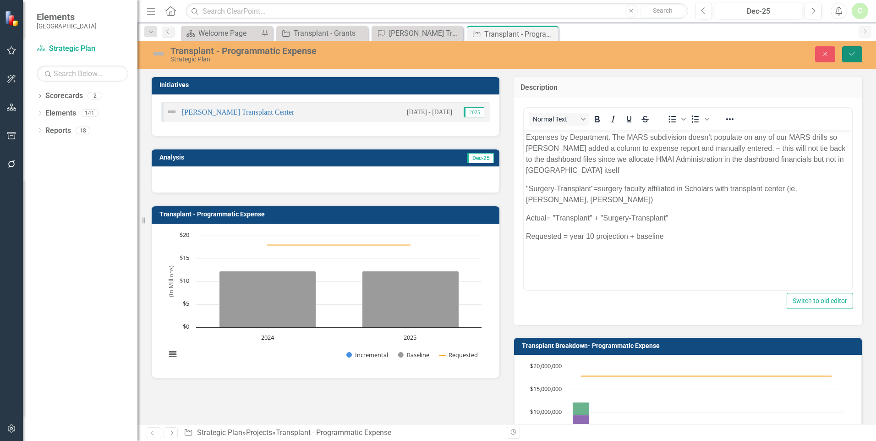
click at [858, 48] on button "Save" at bounding box center [852, 54] width 20 height 16
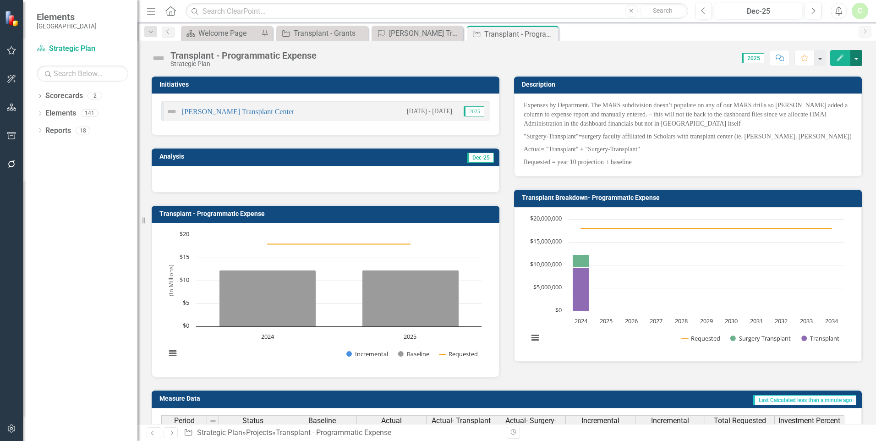
click at [860, 61] on button "button" at bounding box center [857, 58] width 12 height 16
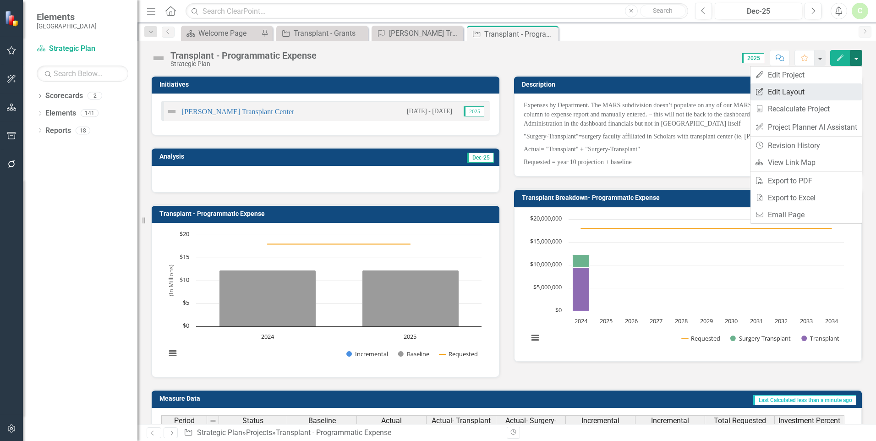
click at [833, 89] on link "Edit Report Edit Layout" at bounding box center [806, 91] width 111 height 17
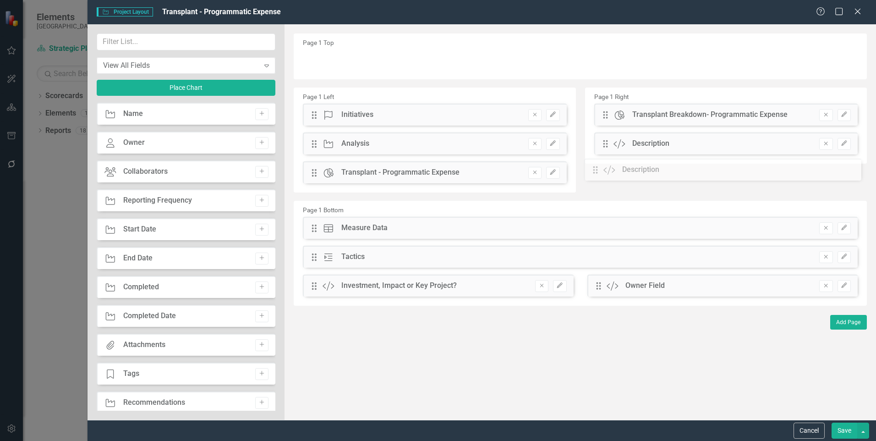
drag, startPoint x: 604, startPoint y: 116, endPoint x: 600, endPoint y: 171, distance: 55.1
drag, startPoint x: 313, startPoint y: 146, endPoint x: 309, endPoint y: 181, distance: 34.6
drag, startPoint x: 313, startPoint y: 119, endPoint x: 318, endPoint y: 151, distance: 31.9
click at [841, 432] on button "Save" at bounding box center [845, 431] width 26 height 16
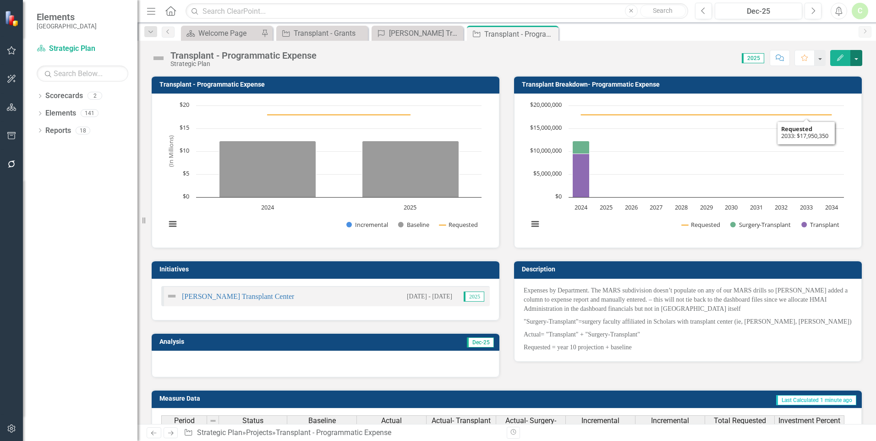
click at [854, 55] on button "button" at bounding box center [857, 58] width 12 height 16
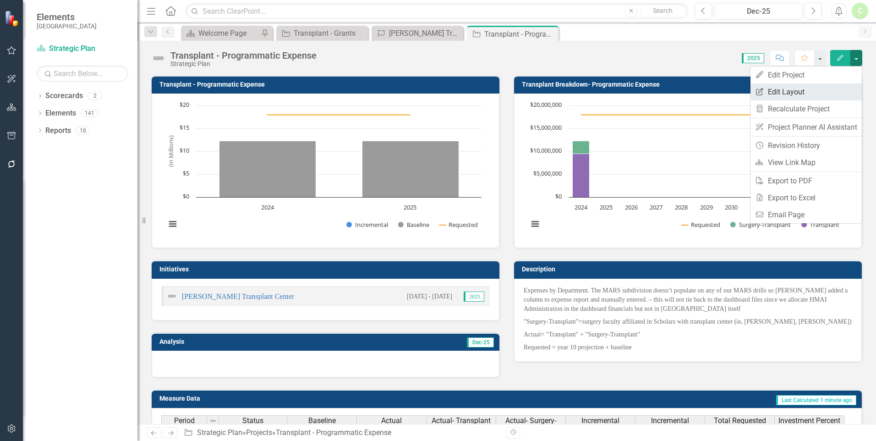
click at [839, 87] on link "Edit Report Edit Layout" at bounding box center [806, 91] width 111 height 17
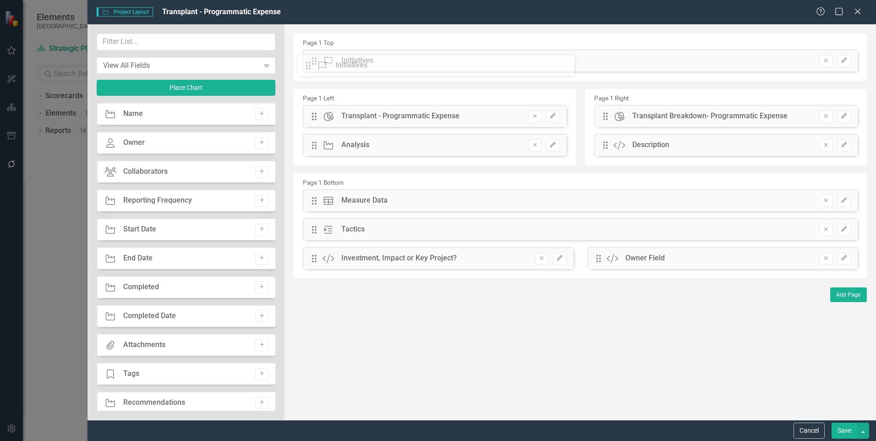
drag, startPoint x: 313, startPoint y: 144, endPoint x: 314, endPoint y: 66, distance: 78.4
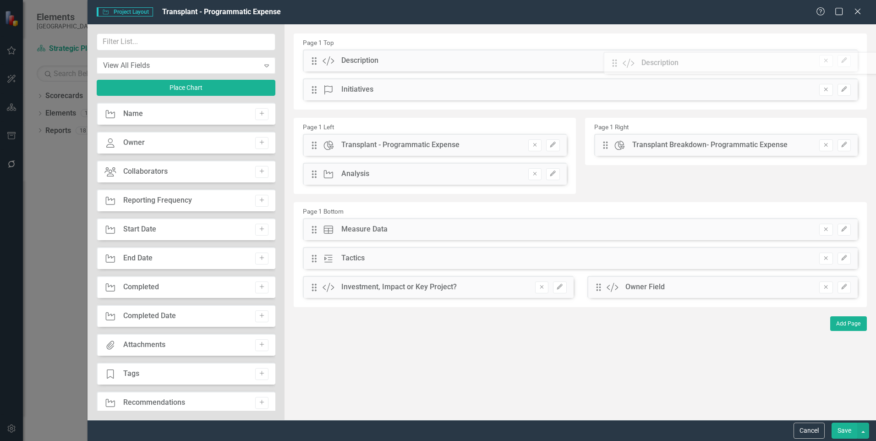
drag, startPoint x: 605, startPoint y: 146, endPoint x: 621, endPoint y: 64, distance: 83.6
drag, startPoint x: 313, startPoint y: 61, endPoint x: 313, endPoint y: 88, distance: 27.5
click at [842, 59] on icon "Edit" at bounding box center [844, 60] width 7 height 5
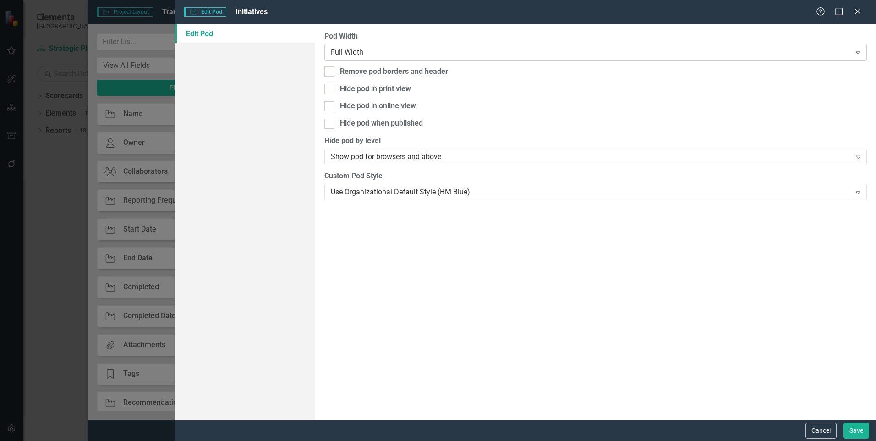
click at [515, 58] on div "Full Width Expand" at bounding box center [595, 52] width 543 height 16
click at [860, 427] on button "Save" at bounding box center [857, 431] width 26 height 16
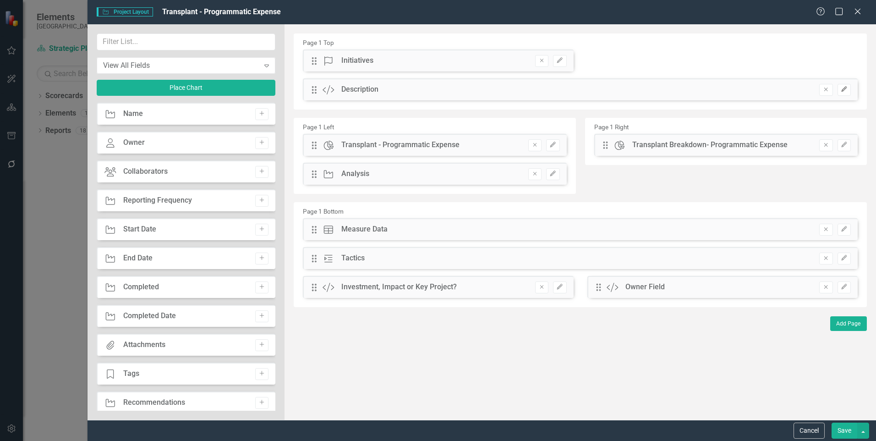
click at [847, 92] on icon "Edit" at bounding box center [844, 89] width 7 height 5
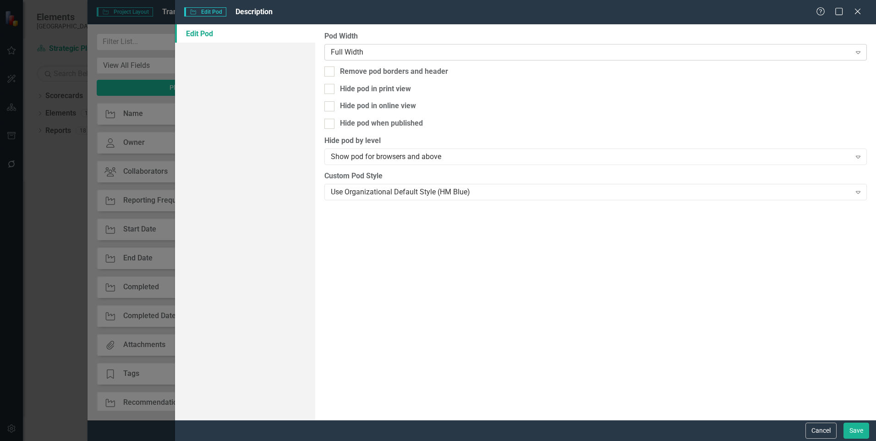
click at [662, 50] on div "Full Width" at bounding box center [591, 52] width 520 height 11
drag, startPoint x: 637, startPoint y: 109, endPoint x: 676, endPoint y: 130, distance: 44.1
click at [848, 423] on button "Save" at bounding box center [857, 431] width 26 height 16
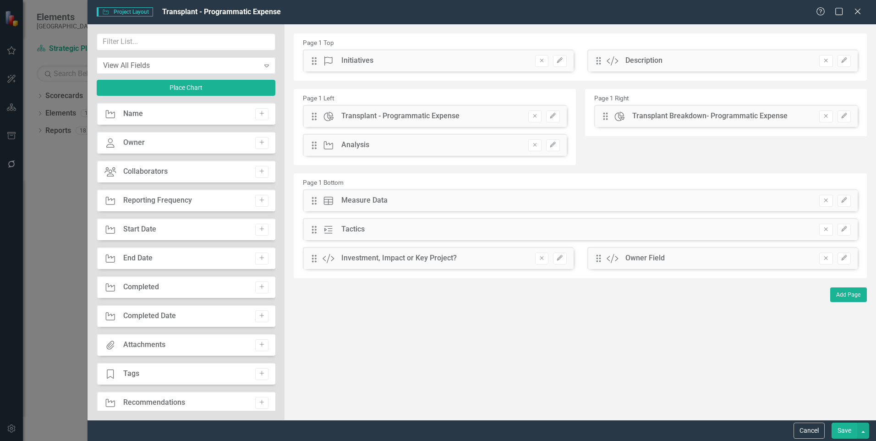
click at [838, 433] on button "Save" at bounding box center [845, 431] width 26 height 16
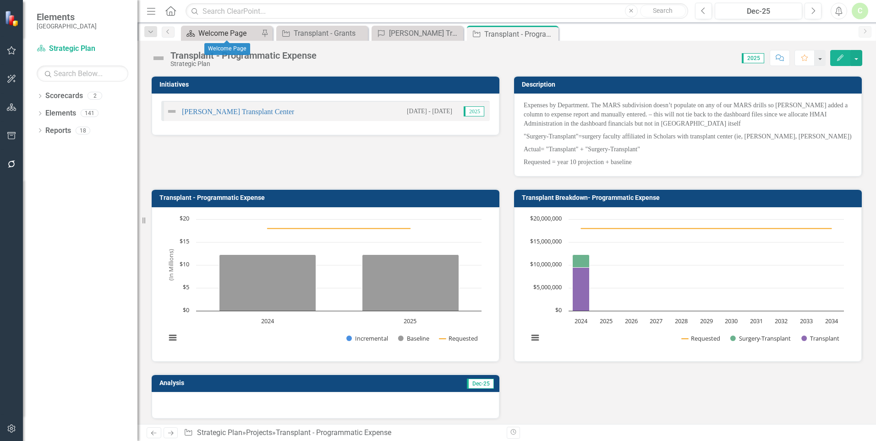
click at [239, 33] on div "Welcome Page" at bounding box center [228, 32] width 60 height 11
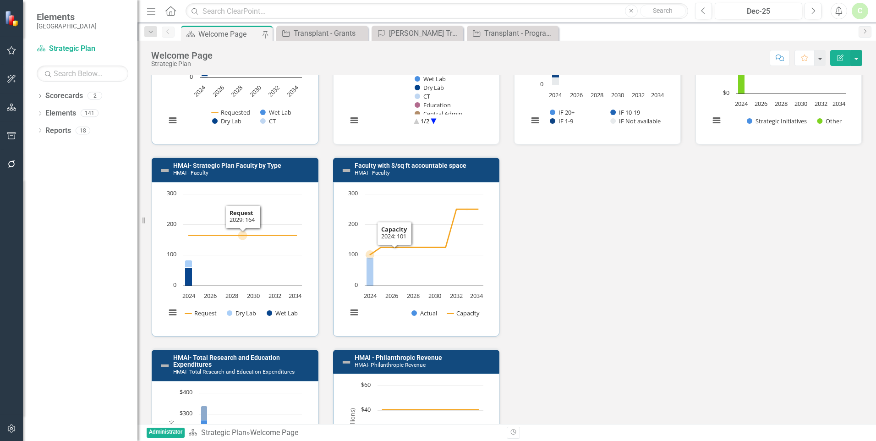
scroll to position [867, 0]
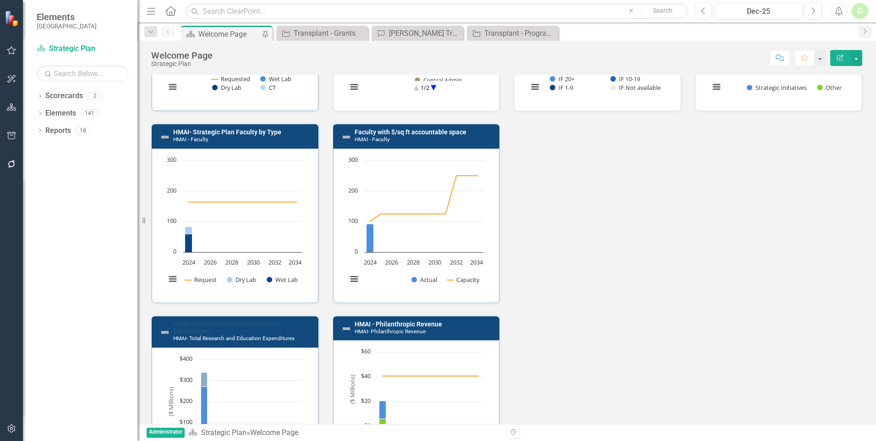
click at [214, 323] on link "HMAI- Total Research and Education Expenditures" at bounding box center [226, 327] width 107 height 14
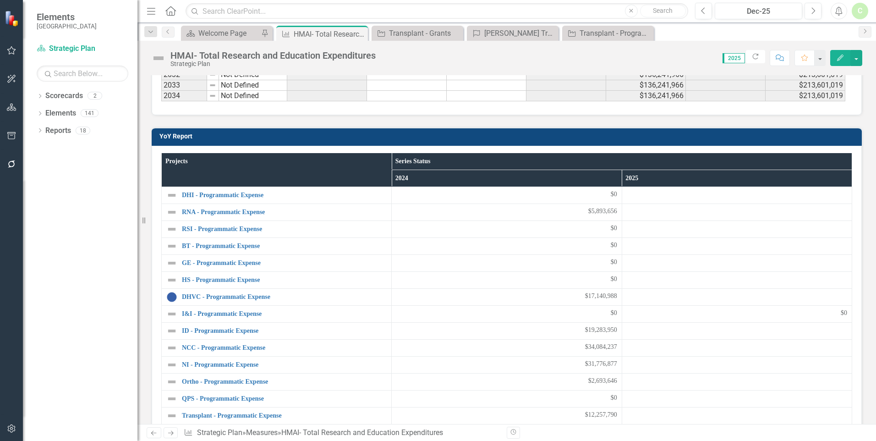
scroll to position [473, 0]
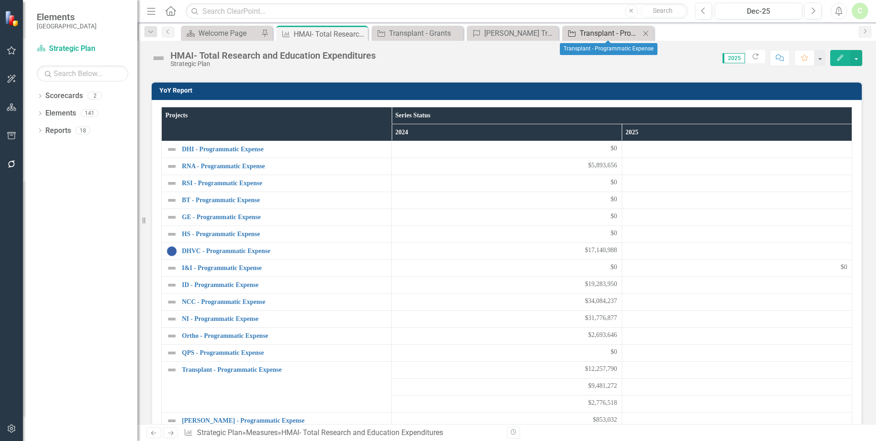
click at [604, 27] on div "Transplant - Programmatic Expense" at bounding box center [610, 32] width 60 height 11
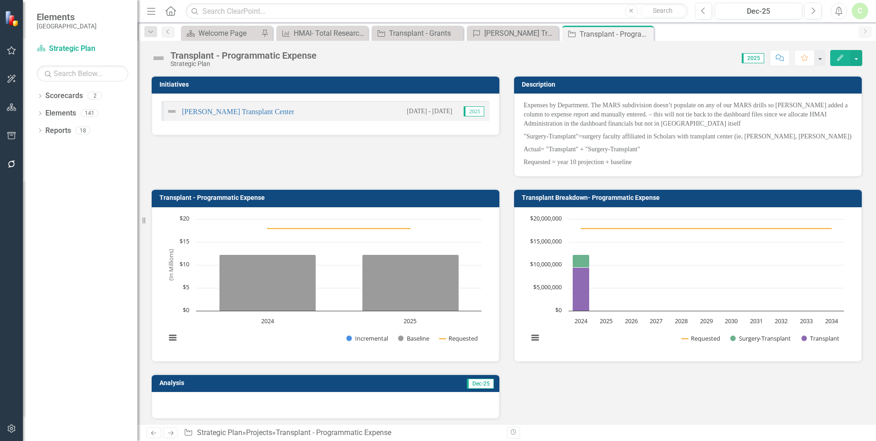
click at [600, 195] on h3 "Transplant Breakdown- Programmatic Expense" at bounding box center [689, 197] width 335 height 7
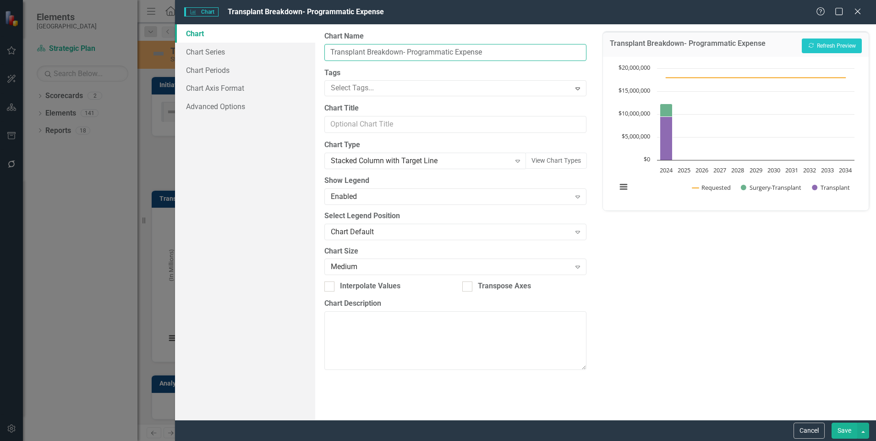
drag, startPoint x: 368, startPoint y: 49, endPoint x: 455, endPoint y: 49, distance: 86.2
click at [455, 49] on input "Transplant Breakdown- Programmatic Expense" at bounding box center [455, 52] width 262 height 17
type input "Transplant - Expense by Subdivision"
click at [837, 426] on button "Save" at bounding box center [845, 431] width 26 height 16
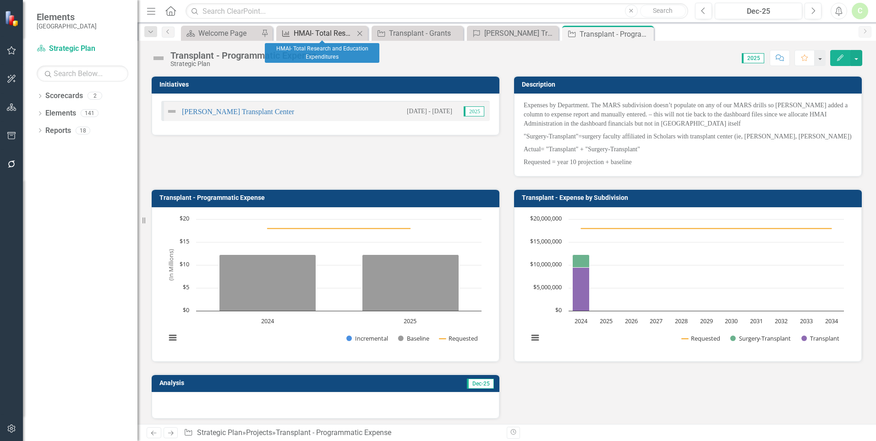
click at [318, 33] on div "HMAI- Total Research and Education Expenditures" at bounding box center [324, 32] width 60 height 11
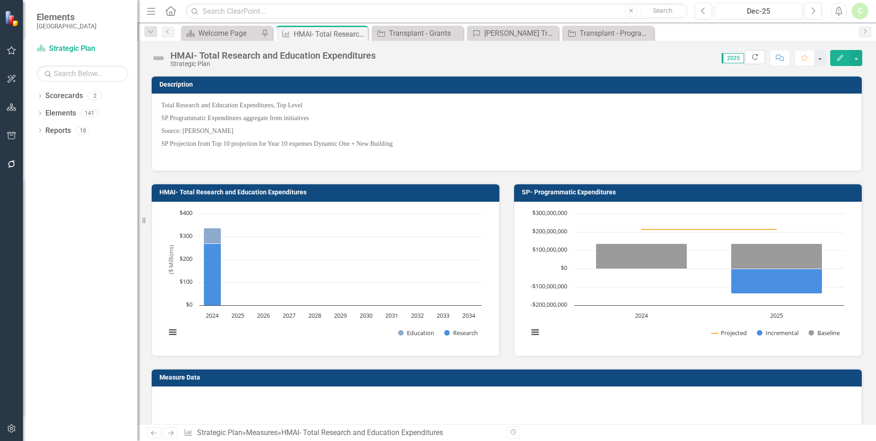
click at [752, 56] on icon "Refresh" at bounding box center [755, 57] width 8 height 6
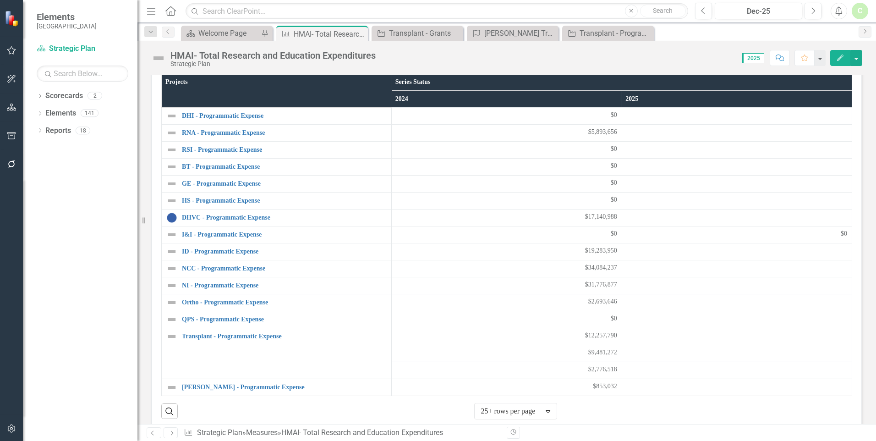
scroll to position [520, 0]
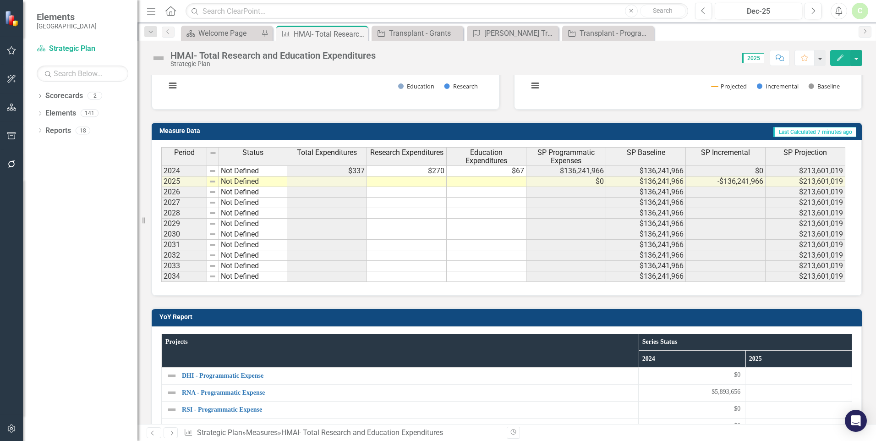
scroll to position [245, 0]
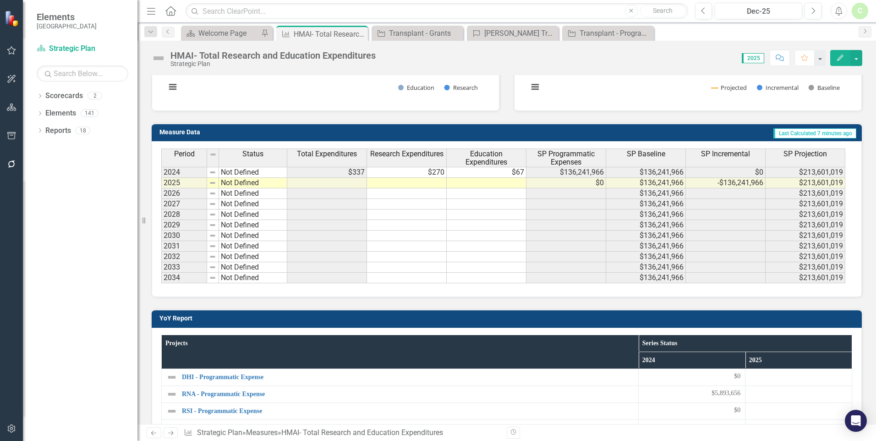
click at [779, 317] on h3 "YoY Report" at bounding box center [508, 318] width 698 height 7
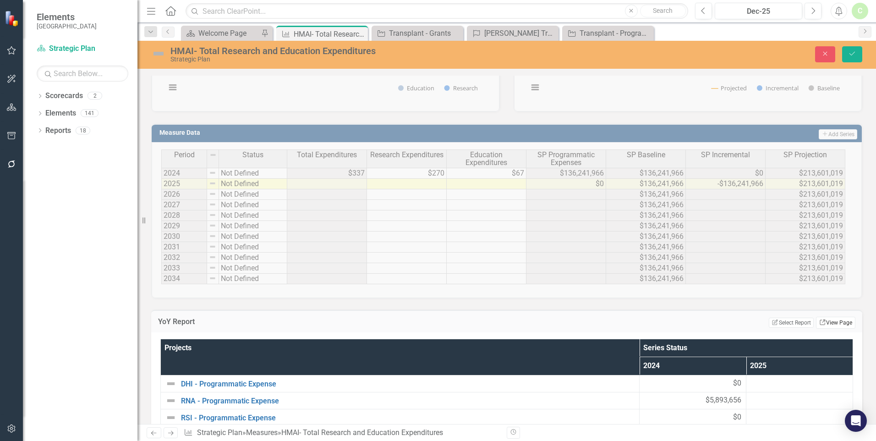
click at [837, 320] on link "Link View Page" at bounding box center [835, 323] width 39 height 12
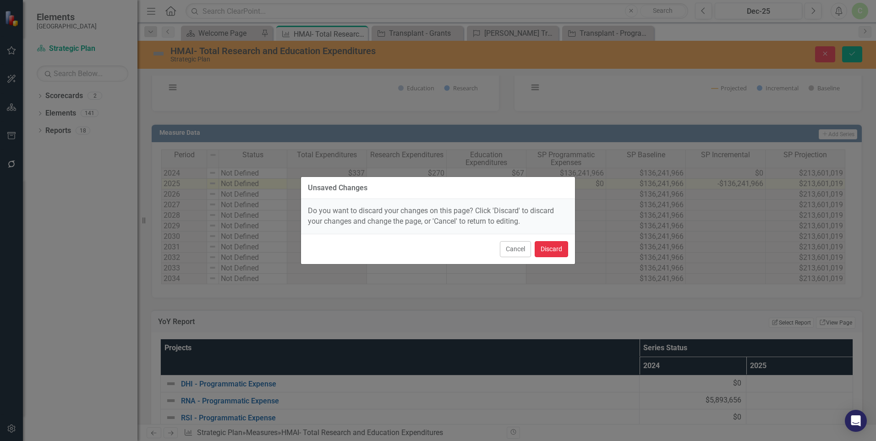
click at [546, 248] on button "Discard" at bounding box center [551, 249] width 33 height 16
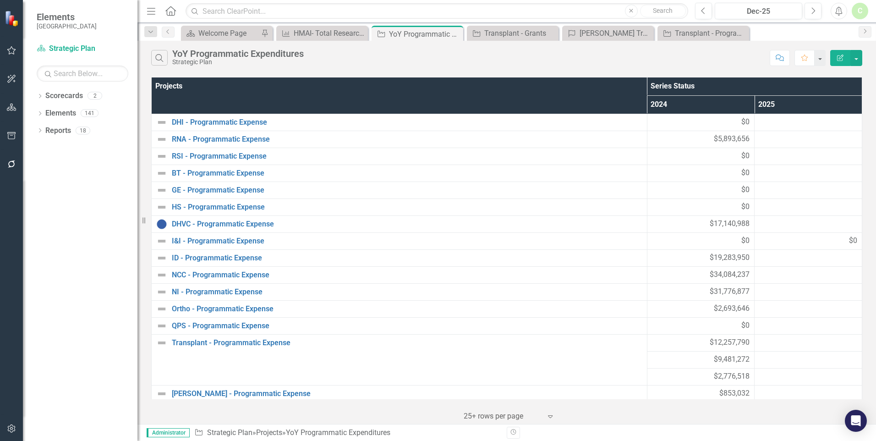
click at [842, 60] on icon "Edit Report" at bounding box center [840, 58] width 8 height 6
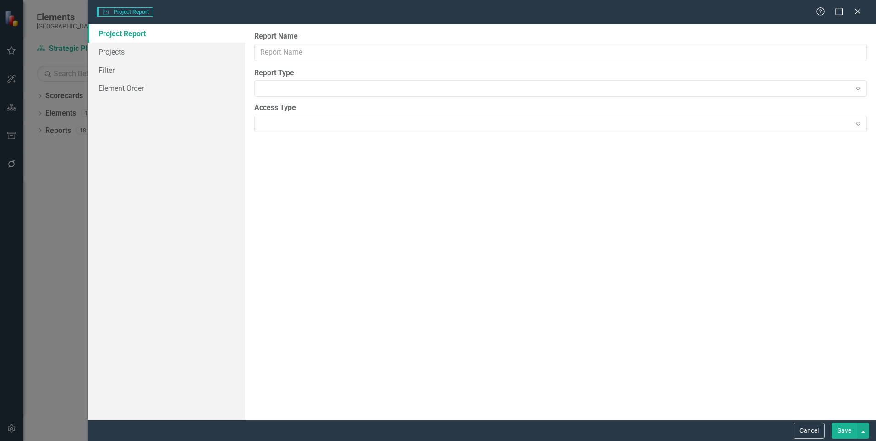
type input "YoY Programmatic Expenditures"
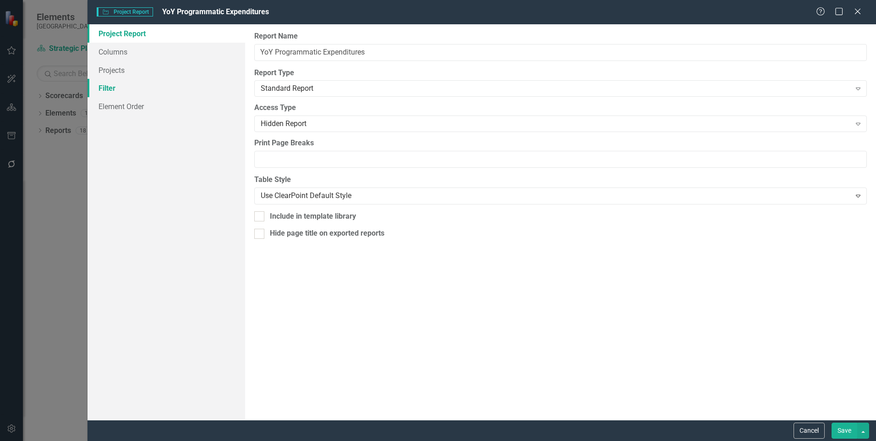
click at [106, 91] on link "Filter" at bounding box center [167, 88] width 158 height 18
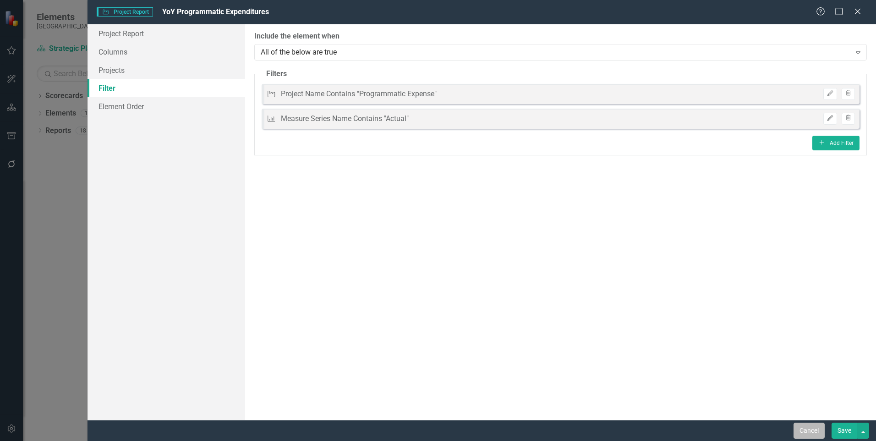
click at [812, 429] on button "Cancel" at bounding box center [809, 431] width 31 height 16
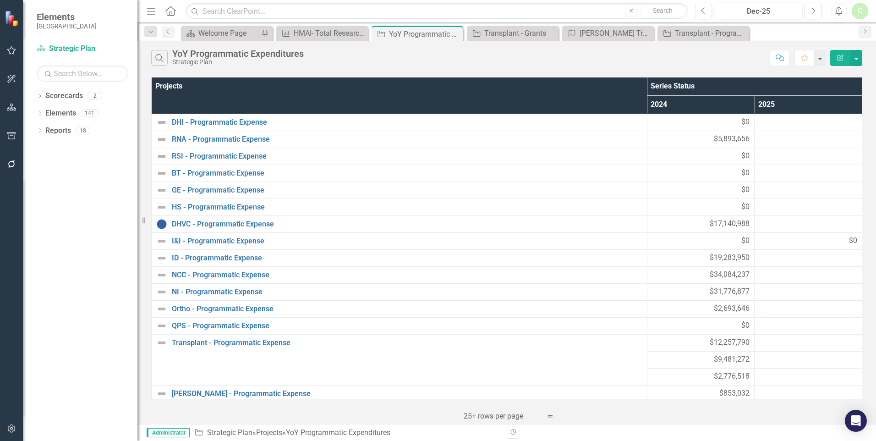
click at [841, 60] on icon "button" at bounding box center [840, 58] width 6 height 6
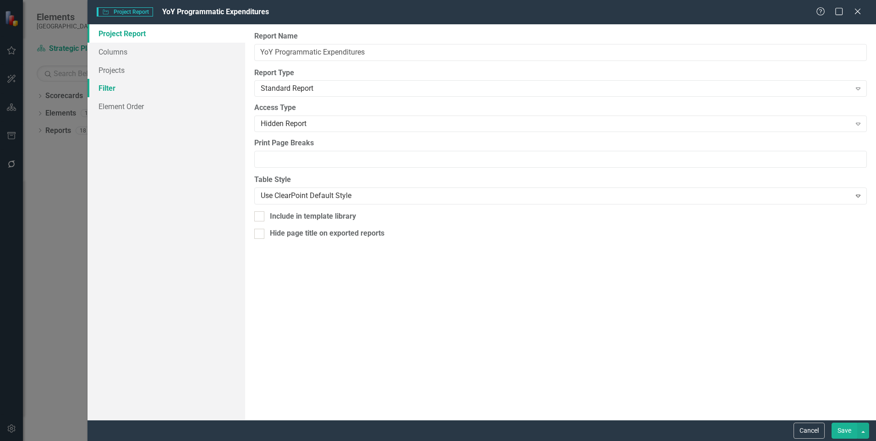
click at [106, 88] on link "Filter" at bounding box center [167, 88] width 158 height 18
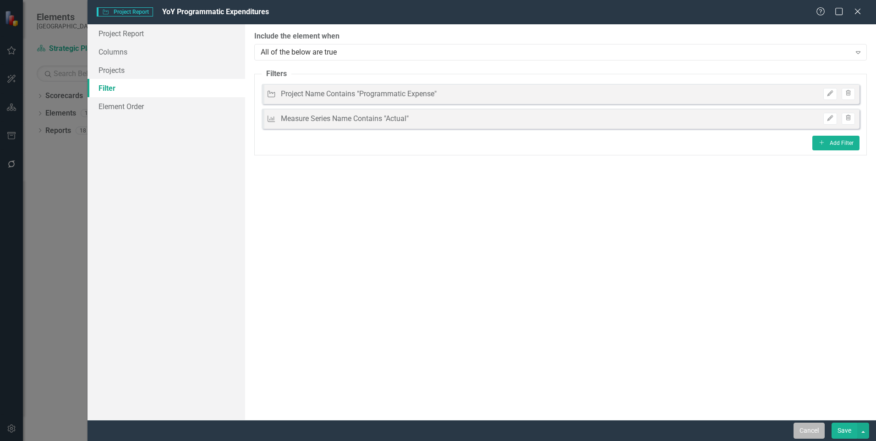
click at [797, 427] on button "Cancel" at bounding box center [809, 431] width 31 height 16
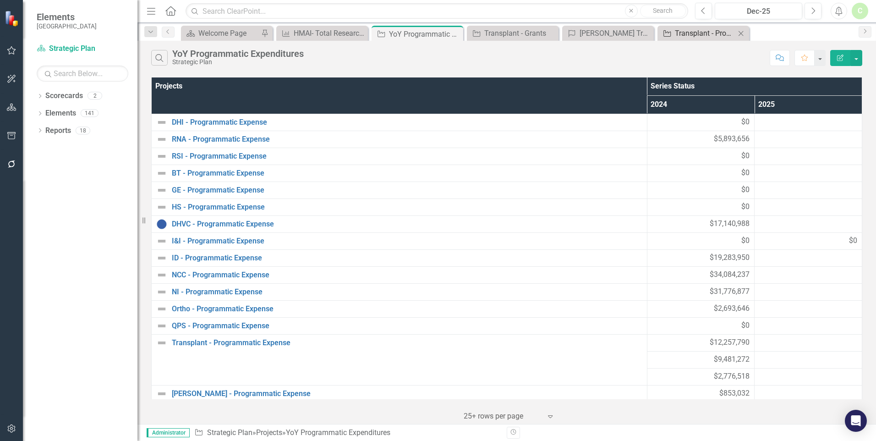
click at [709, 33] on div "Transplant - Programmatic Expense" at bounding box center [705, 32] width 60 height 11
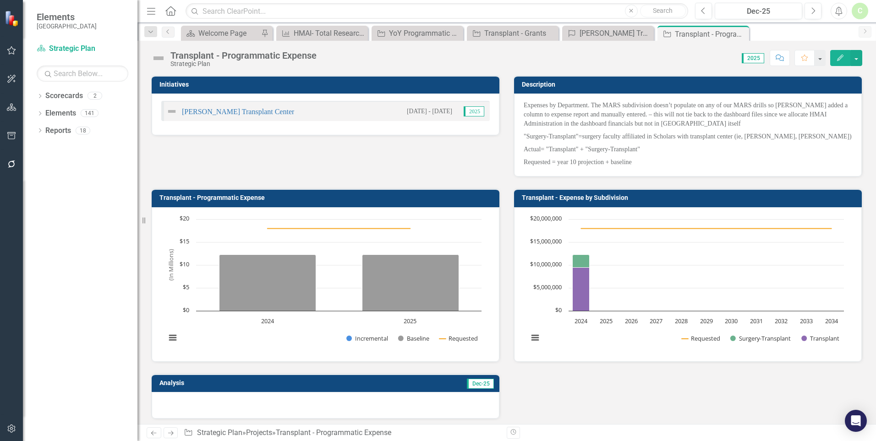
click at [834, 59] on button "Edit" at bounding box center [840, 58] width 20 height 16
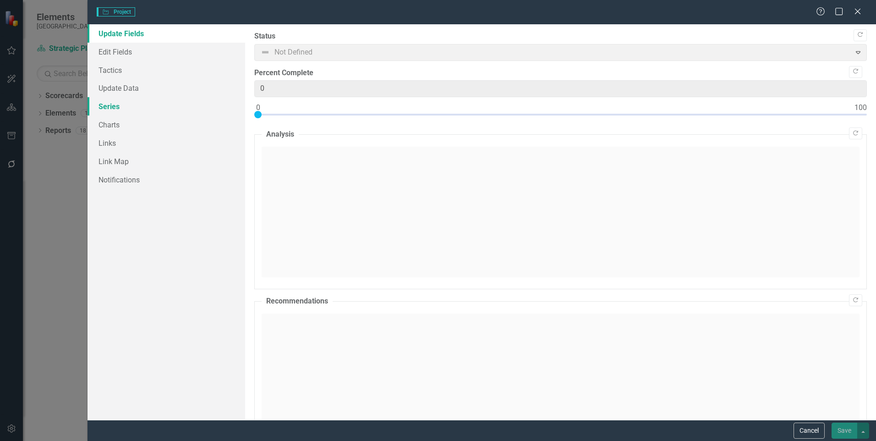
click at [115, 99] on link "Series" at bounding box center [167, 106] width 158 height 18
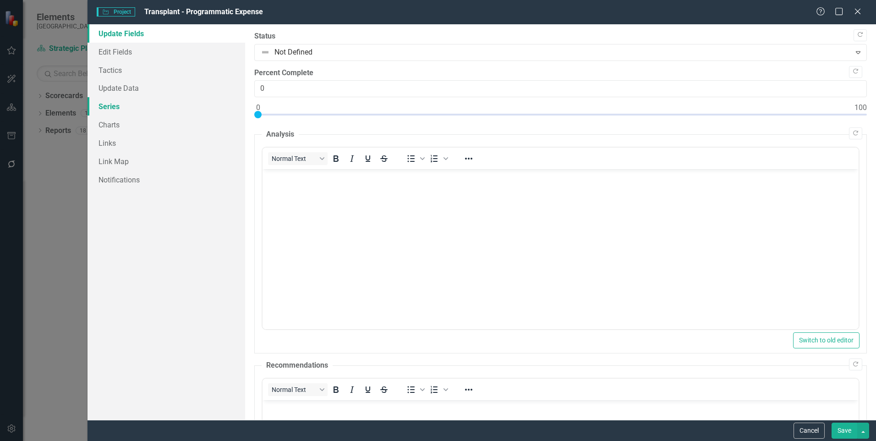
click at [112, 105] on link "Series" at bounding box center [167, 106] width 158 height 18
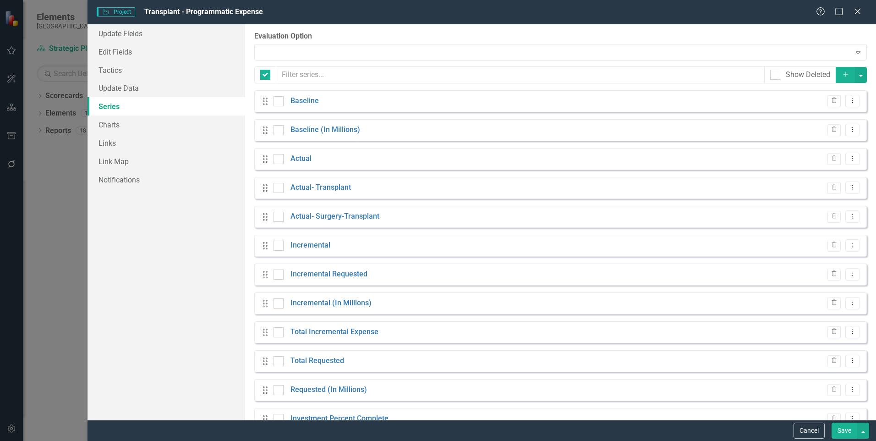
checkbox input "false"
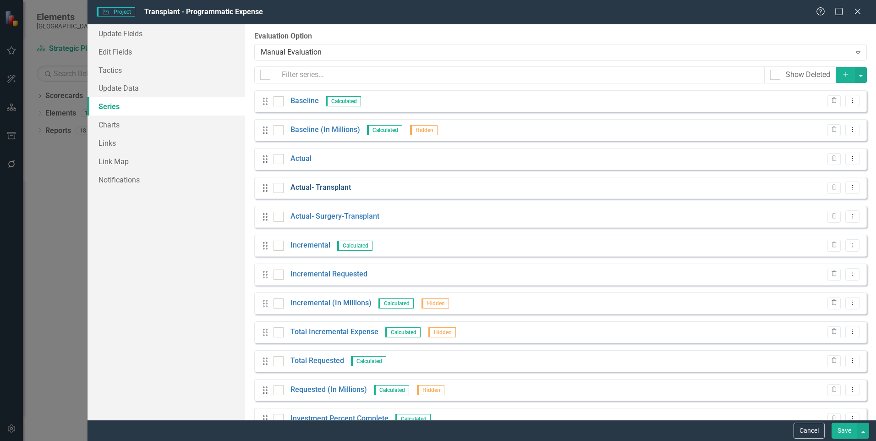
click at [300, 189] on link "Actual- Transplant" at bounding box center [321, 187] width 60 height 11
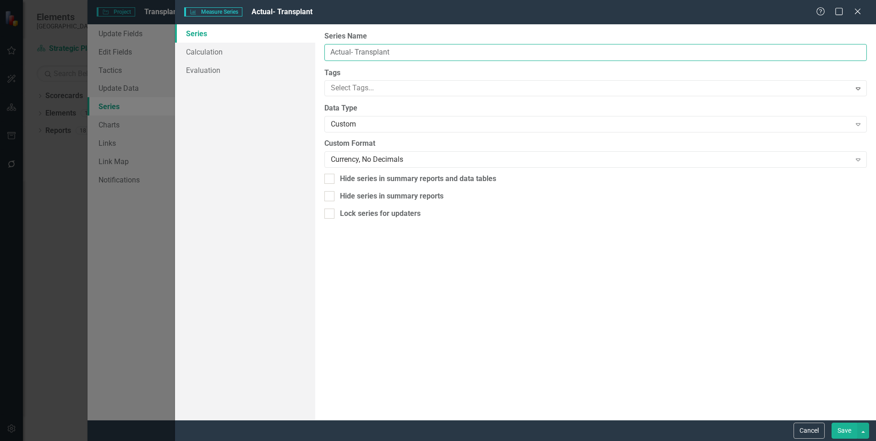
drag, startPoint x: 330, startPoint y: 51, endPoint x: 352, endPoint y: 51, distance: 22.0
click at [352, 51] on input "Actual- Transplant" at bounding box center [595, 52] width 543 height 17
type input "Expense - Transplant"
click at [838, 428] on button "Save" at bounding box center [845, 431] width 26 height 16
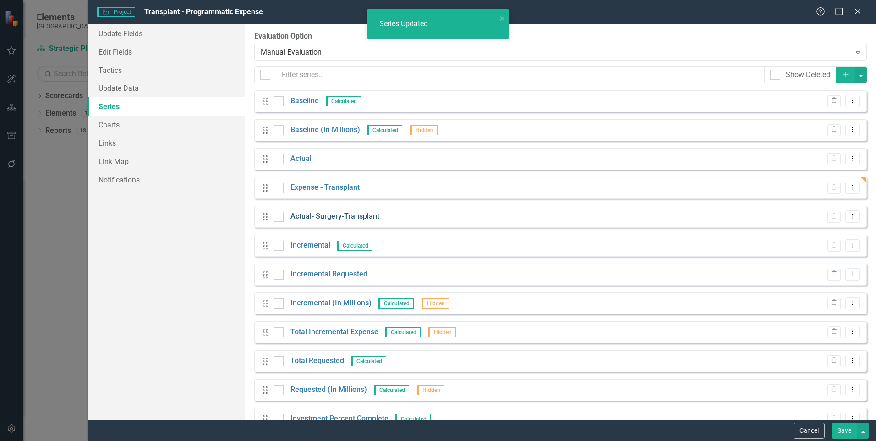
click at [300, 216] on link "Actual- Surgery-Transplant" at bounding box center [335, 216] width 89 height 11
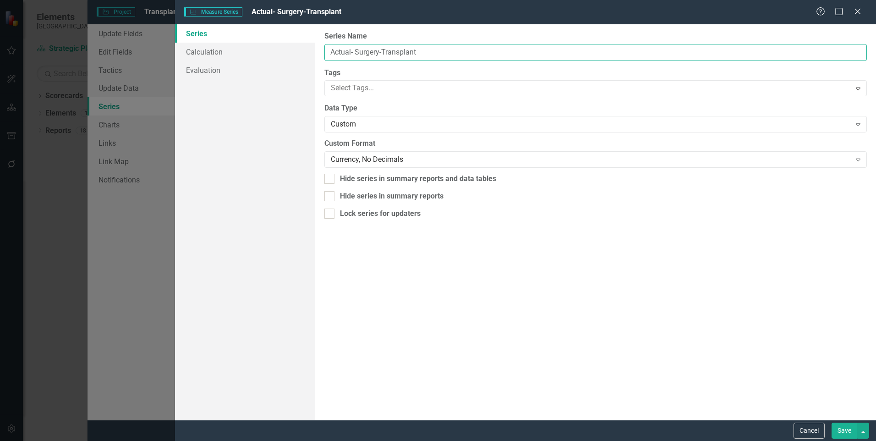
drag, startPoint x: 332, startPoint y: 50, endPoint x: 351, endPoint y: 50, distance: 19.2
click at [351, 50] on input "Actual- Surgery-Transplant" at bounding box center [595, 52] width 543 height 17
type input "Expense- Surgery-Transplant"
click at [832, 423] on button "Save" at bounding box center [845, 431] width 26 height 16
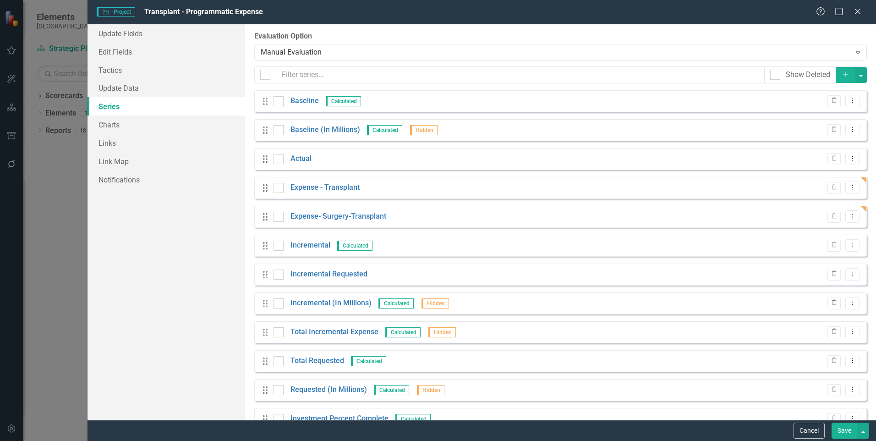
click at [844, 431] on button "Save" at bounding box center [845, 431] width 26 height 16
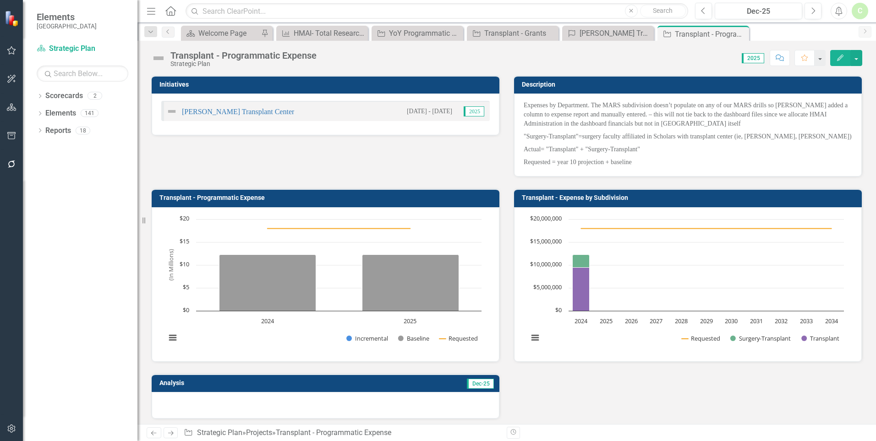
click at [588, 198] on h3 "Transplant - Expense by Subdivision" at bounding box center [689, 197] width 335 height 7
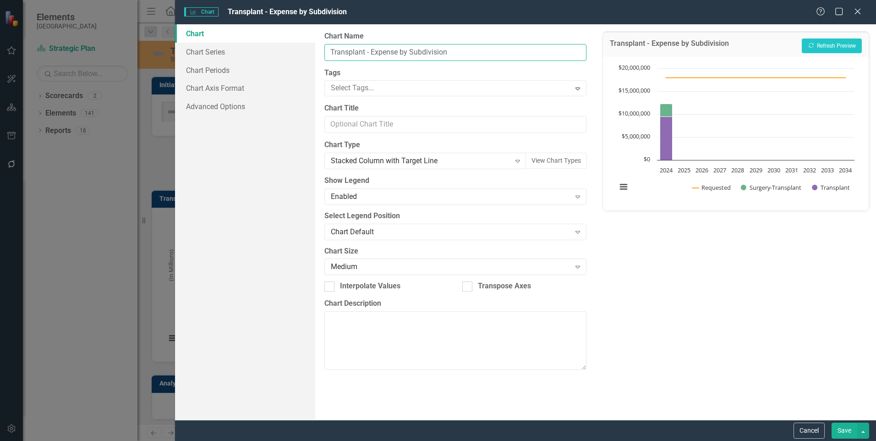
click at [371, 48] on input "Transplant - Expense by Subdivision" at bounding box center [455, 52] width 262 height 17
type input "Transplant - Programmatic Expense by Subdivision"
click at [692, 183] on button "Show Requested" at bounding box center [711, 187] width 38 height 8
click at [852, 432] on button "Save" at bounding box center [845, 431] width 26 height 16
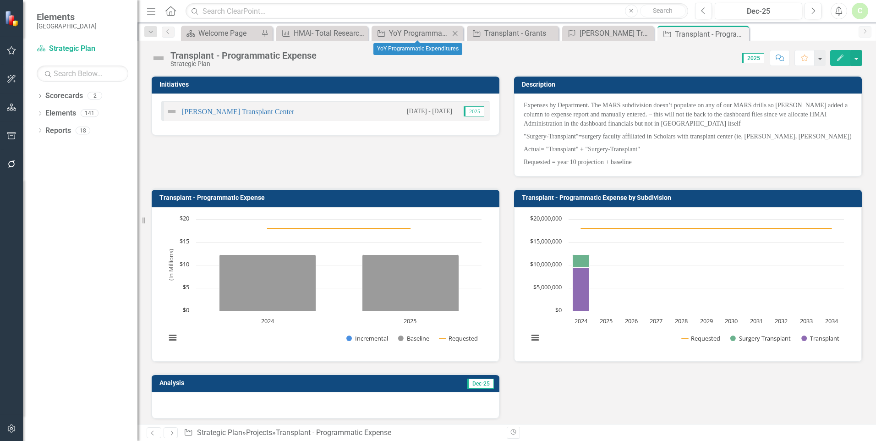
click at [405, 26] on div "Project YoY Programmatic Expenditures Close" at bounding box center [418, 33] width 92 height 15
click at [405, 33] on div "YoY Programmatic Expenditures" at bounding box center [419, 32] width 60 height 11
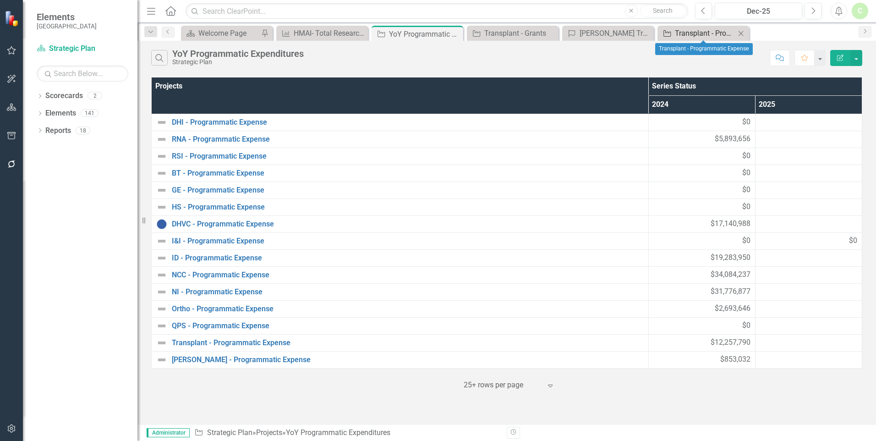
click at [683, 30] on div "Transplant - Programmatic Expense" at bounding box center [705, 32] width 60 height 11
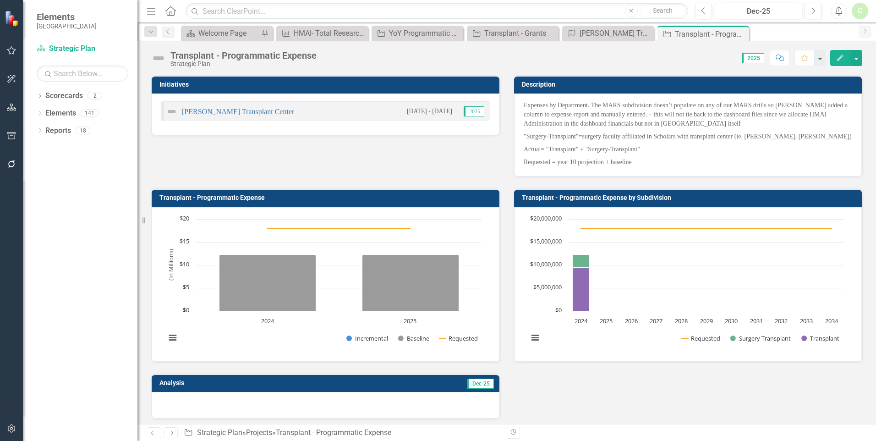
click at [838, 65] on button "Edit" at bounding box center [840, 58] width 20 height 16
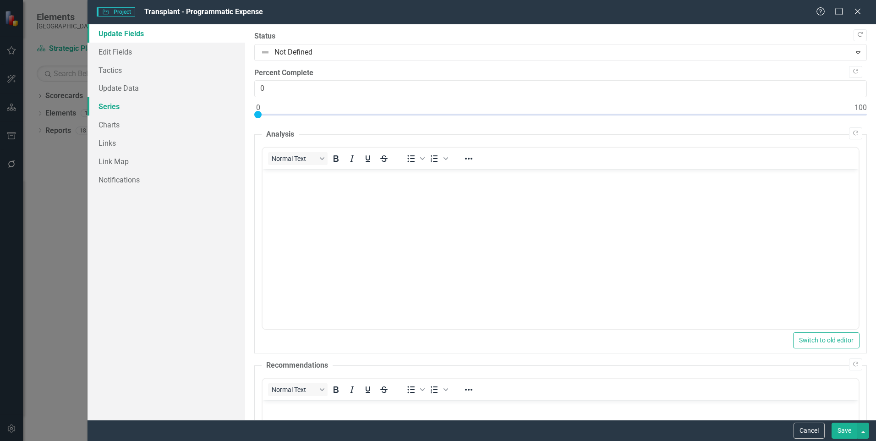
click at [99, 107] on link "Series" at bounding box center [167, 106] width 158 height 18
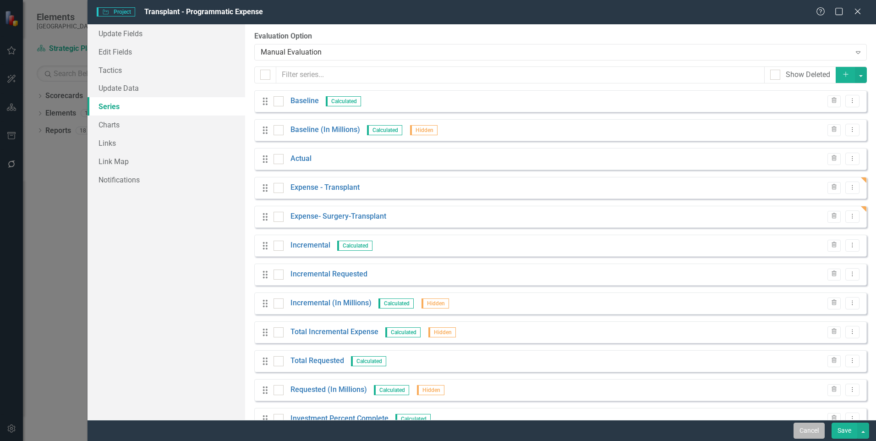
click at [803, 435] on button "Cancel" at bounding box center [809, 431] width 31 height 16
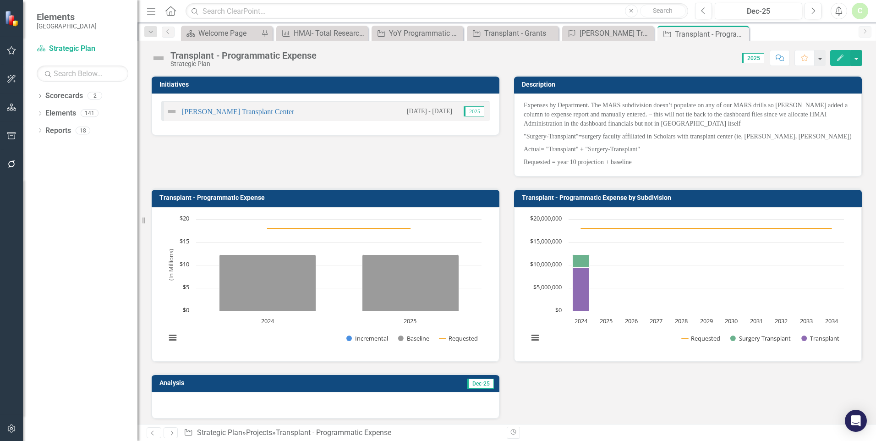
click at [548, 148] on p "Actual= "Transplant" + "Surgery-Transplant"" at bounding box center [688, 149] width 329 height 13
click at [547, 148] on p "Actual= "Transplant" + "Surgery-Transplant"" at bounding box center [688, 149] width 329 height 13
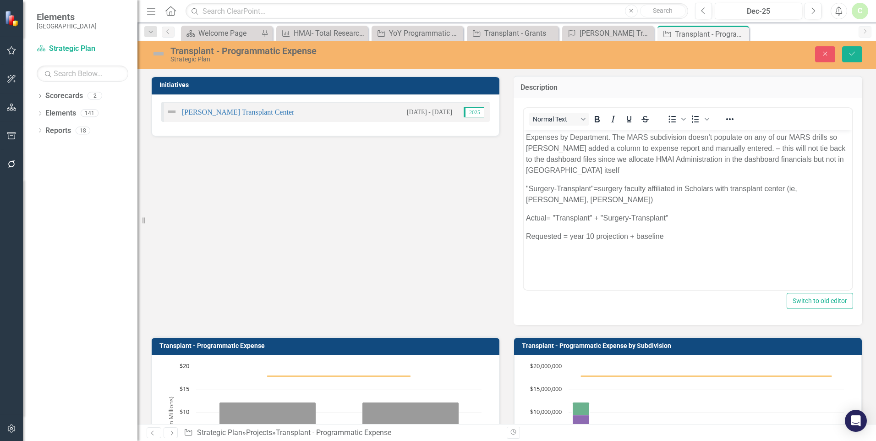
click at [554, 219] on p "Actual= "Transplant" + "Surgery-Transplant"" at bounding box center [688, 217] width 324 height 11
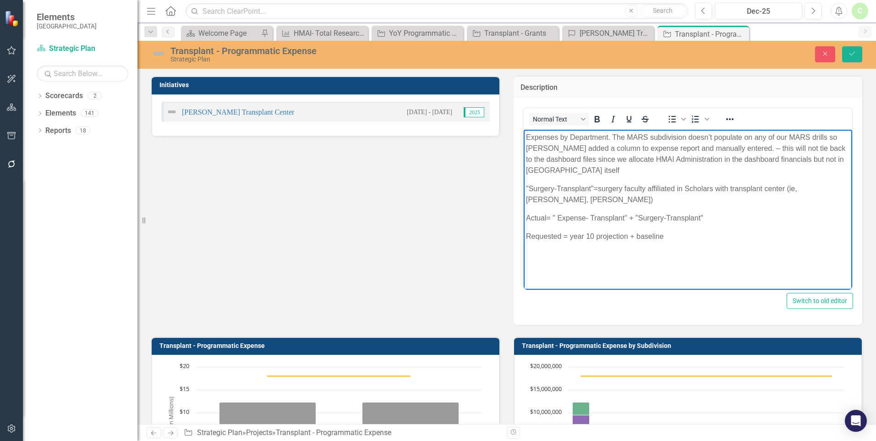
click at [641, 216] on p "Actual= " Expense- Transplant" + "Surgery-Transplant"" at bounding box center [688, 217] width 324 height 11
click at [640, 218] on p "Actual= " Expense- Transplant" + "Surgery-Transplant"" at bounding box center [688, 217] width 324 height 11
click at [777, 209] on body "Expenses by Department. The MARS subdivision doesn’t populate on any of our MAR…" at bounding box center [688, 197] width 329 height 137
click at [533, 252] on body "Expenses by Department. The MARS subdivision doesn’t populate on any of our MAR…" at bounding box center [688, 197] width 329 height 137
click at [752, 220] on p "Actual= " Expense- Transplant" + "Expense - Surgery-Transplant"" at bounding box center [688, 217] width 324 height 11
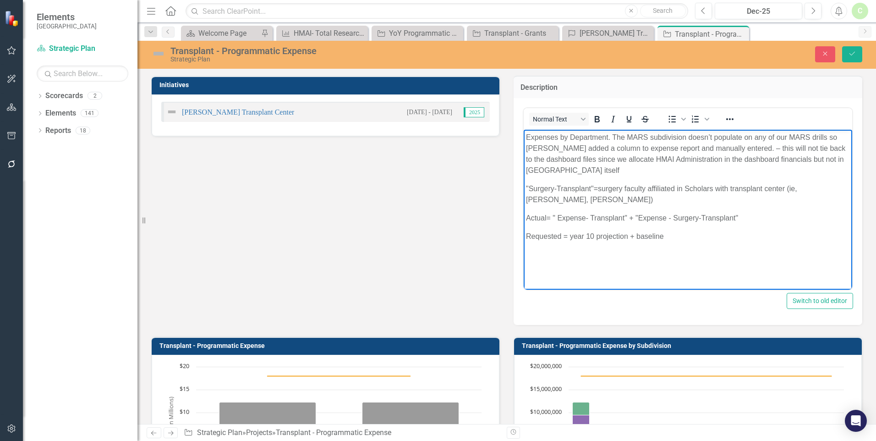
click at [566, 202] on p ""Surgery-Transplant"=surgery faculty affiliated in Scholars with transplant cen…" at bounding box center [688, 194] width 324 height 22
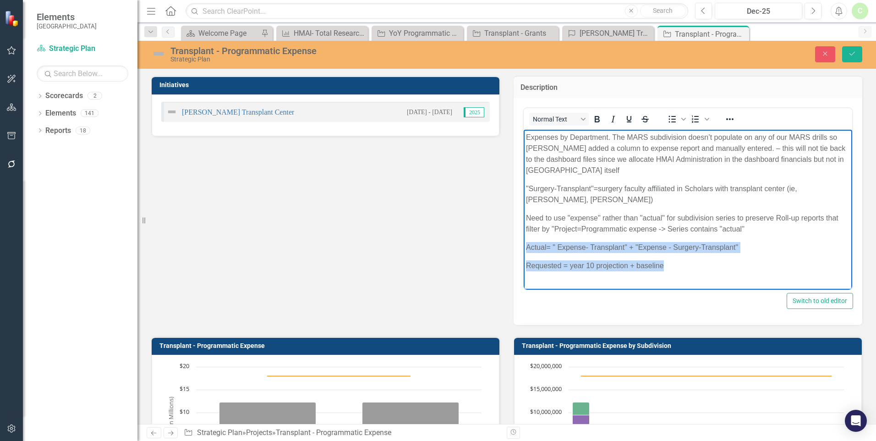
drag, startPoint x: 666, startPoint y: 268, endPoint x: 1044, endPoint y: 377, distance: 393.5
click at [524, 247] on body "Expenses by Department. The MARS subdivision doesn’t populate on any of our MAR…" at bounding box center [688, 204] width 329 height 151
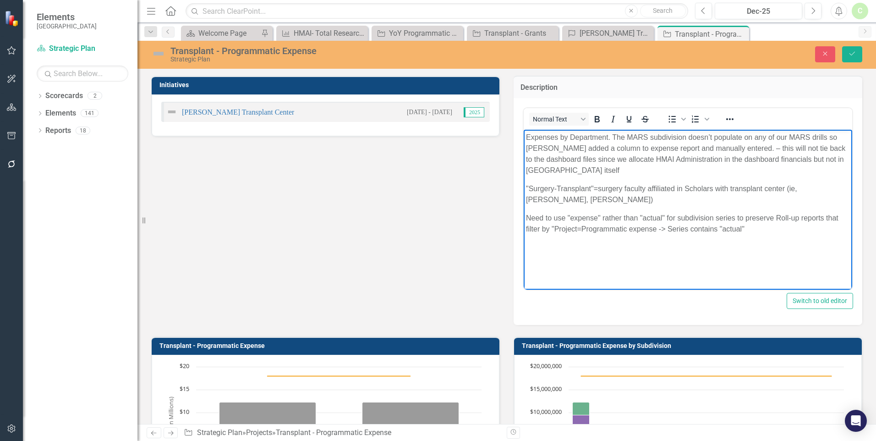
click at [563, 198] on p ""Surgery-Transplant"=surgery faculty affiliated in Scholars with transplant cen…" at bounding box center [688, 194] width 324 height 22
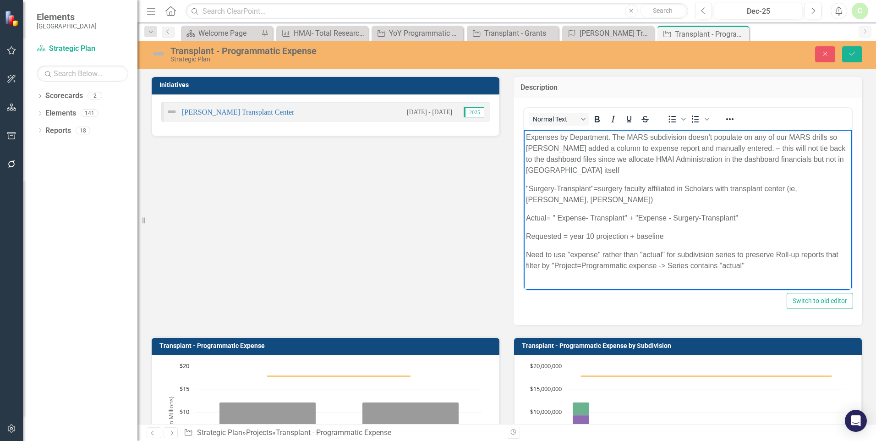
click at [527, 255] on p "Need to use "expense" rather than "actual" for subdivision series to preserve R…" at bounding box center [688, 260] width 324 height 22
drag, startPoint x: 541, startPoint y: 255, endPoint x: 515, endPoint y: 253, distance: 25.7
click at [524, 253] on html "Expenses by Department. The MARS subdivision doesn’t populate on any of our MAR…" at bounding box center [688, 214] width 329 height 170
click at [847, 194] on div "<p>Expenses by Department. The MARS subdivision doesn&rsquo;t populate on any o…" at bounding box center [688, 211] width 349 height 227
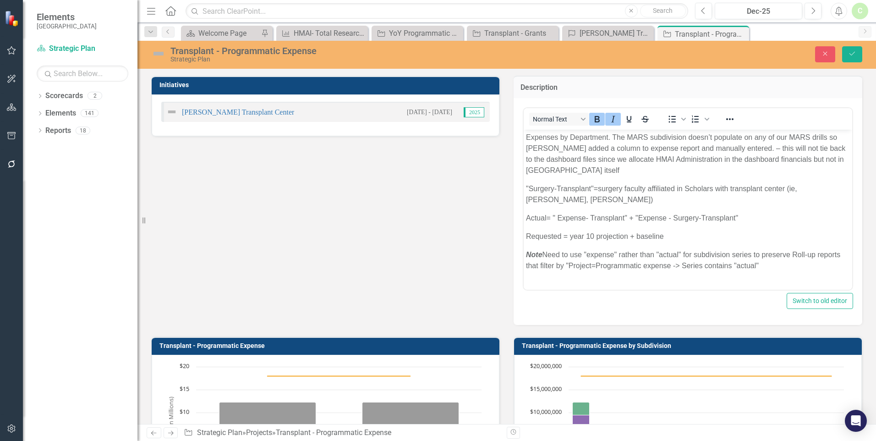
click at [599, 276] on body "Expenses by Department. The MARS subdivision doesn’t populate on any of our MAR…" at bounding box center [688, 214] width 329 height 170
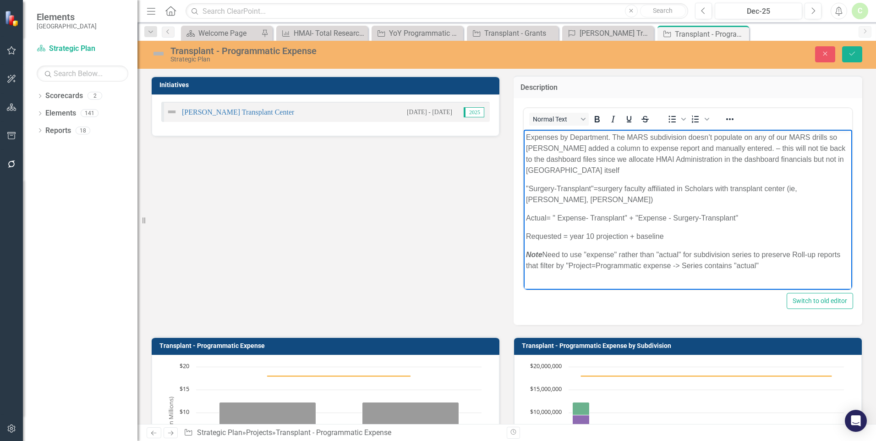
click at [542, 255] on em "Note" at bounding box center [534, 254] width 16 height 8
click at [620, 265] on p "Note: Need to use "expense" rather than "actual" for subdivision series to pres…" at bounding box center [688, 260] width 324 height 22
click at [619, 265] on p "Note: Need to use "expense" rather than "actual" for subdivision series to pres…" at bounding box center [688, 260] width 324 height 22
click at [589, 264] on p "Note: Need to use "expense" rather than "actual" for subdivision series to pres…" at bounding box center [688, 260] width 324 height 22
click at [816, 263] on p "Note: Need to use "expense" rather than "actual" for subdivision series to pres…" at bounding box center [688, 260] width 324 height 22
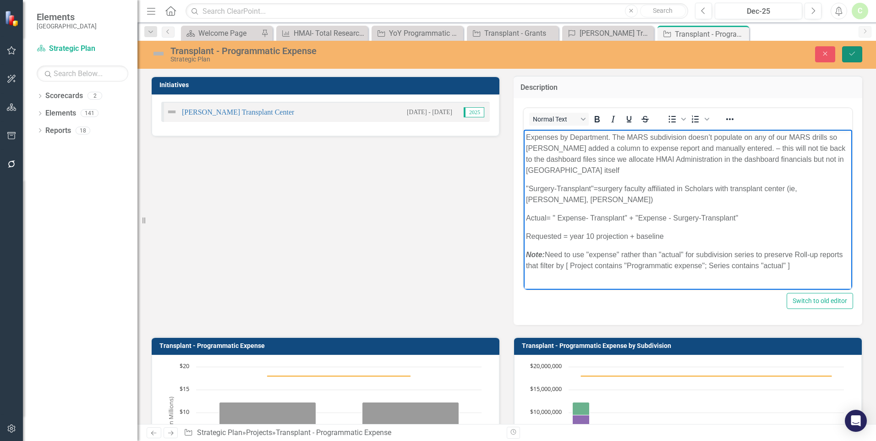
click at [854, 55] on icon "Save" at bounding box center [852, 53] width 8 height 6
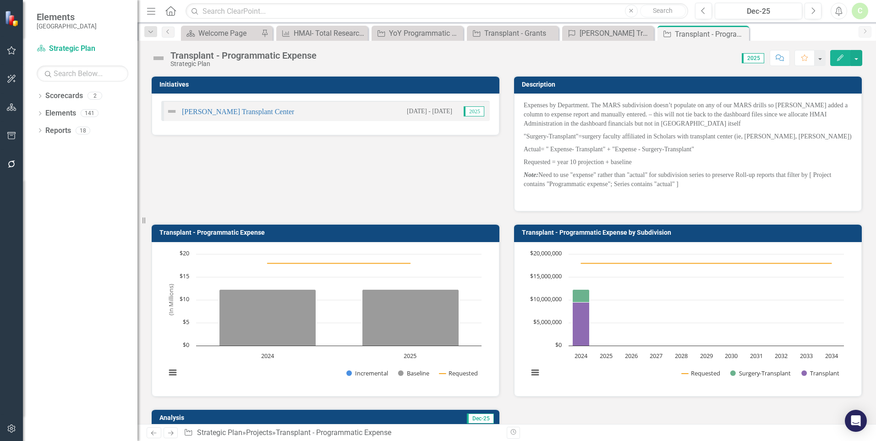
click at [534, 151] on p "Actual= " Expense- Transplant" + "Expense - Surgery-Transplant"" at bounding box center [688, 149] width 329 height 13
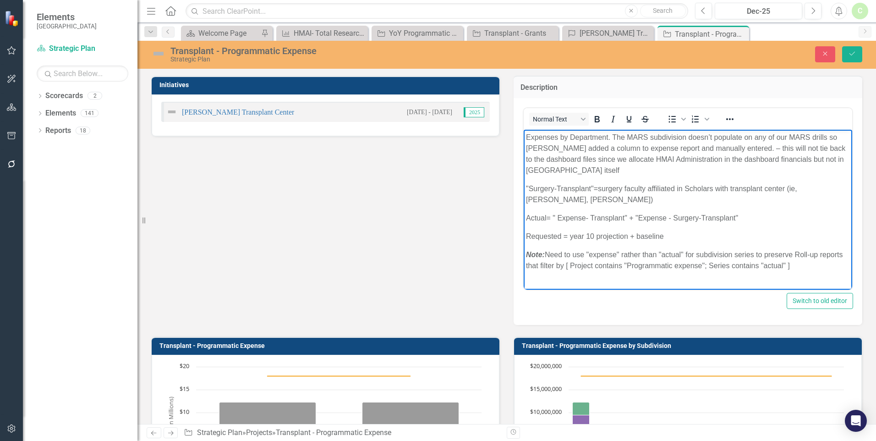
click at [548, 217] on p "Actual= " Expense- Transplant" + "Expense - Surgery-Transplant"" at bounding box center [688, 217] width 324 height 11
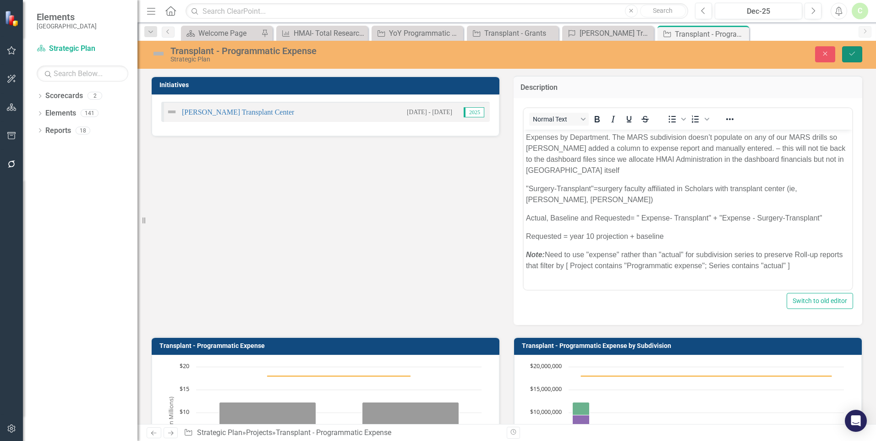
click at [845, 53] on button "Save" at bounding box center [852, 54] width 20 height 16
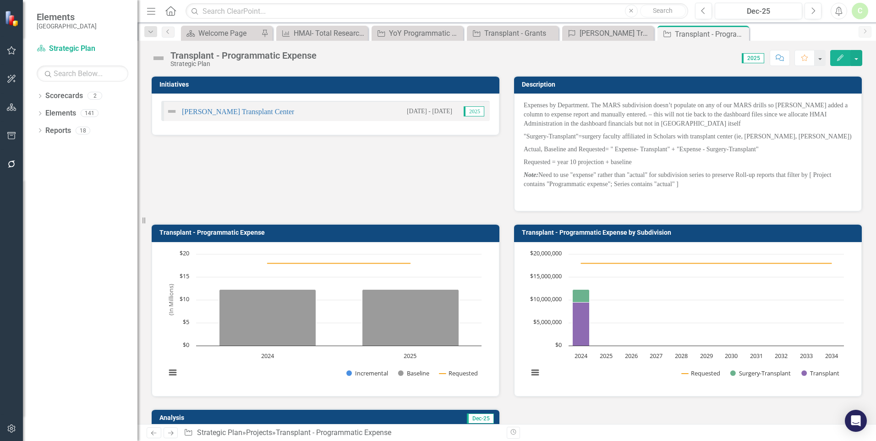
click at [550, 148] on p "Actual, Baseline and Requested= " Expense- Transplant" + "Expense - Surgery-Tra…" at bounding box center [688, 149] width 329 height 13
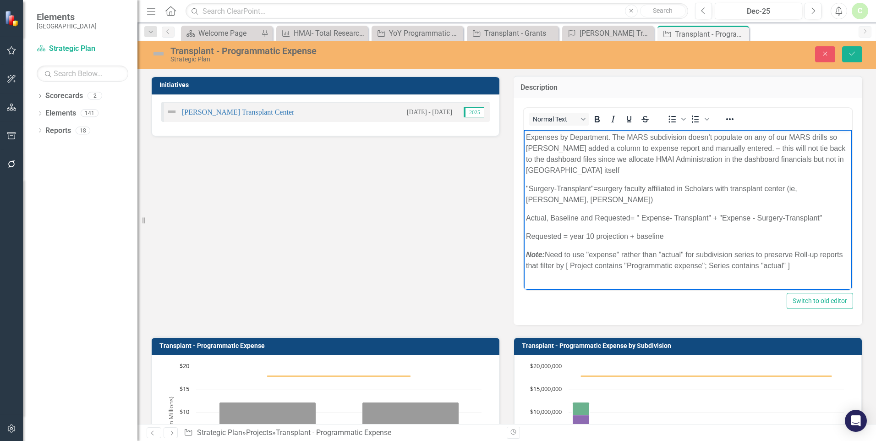
click at [577, 219] on p "Actual, Baseline and Requested= " Expense- Transplant" + "Expense - Surgery-Tra…" at bounding box center [688, 217] width 324 height 11
drag, startPoint x: 596, startPoint y: 217, endPoint x: 630, endPoint y: 219, distance: 33.5
click at [630, 219] on p "Actual, Baseline and Requested= " Expense- Transplant" + "Expense - Surgery-Tra…" at bounding box center [688, 217] width 324 height 11
click at [849, 54] on icon "Save" at bounding box center [852, 53] width 8 height 6
